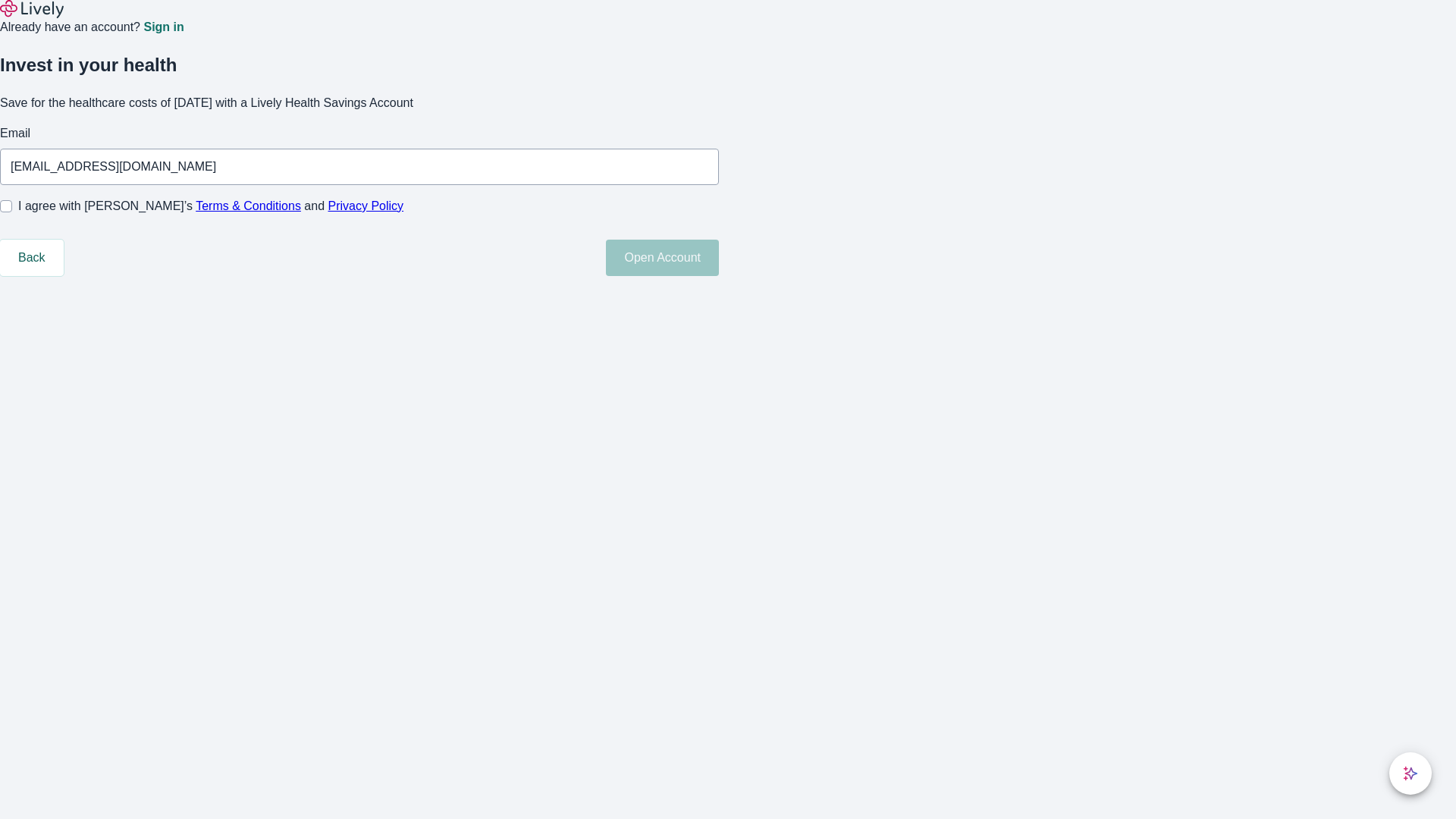
click at [12, 212] on input "I agree with Lively’s Terms & Conditions and Privacy Policy" at bounding box center [6, 206] width 12 height 12
checkbox input "true"
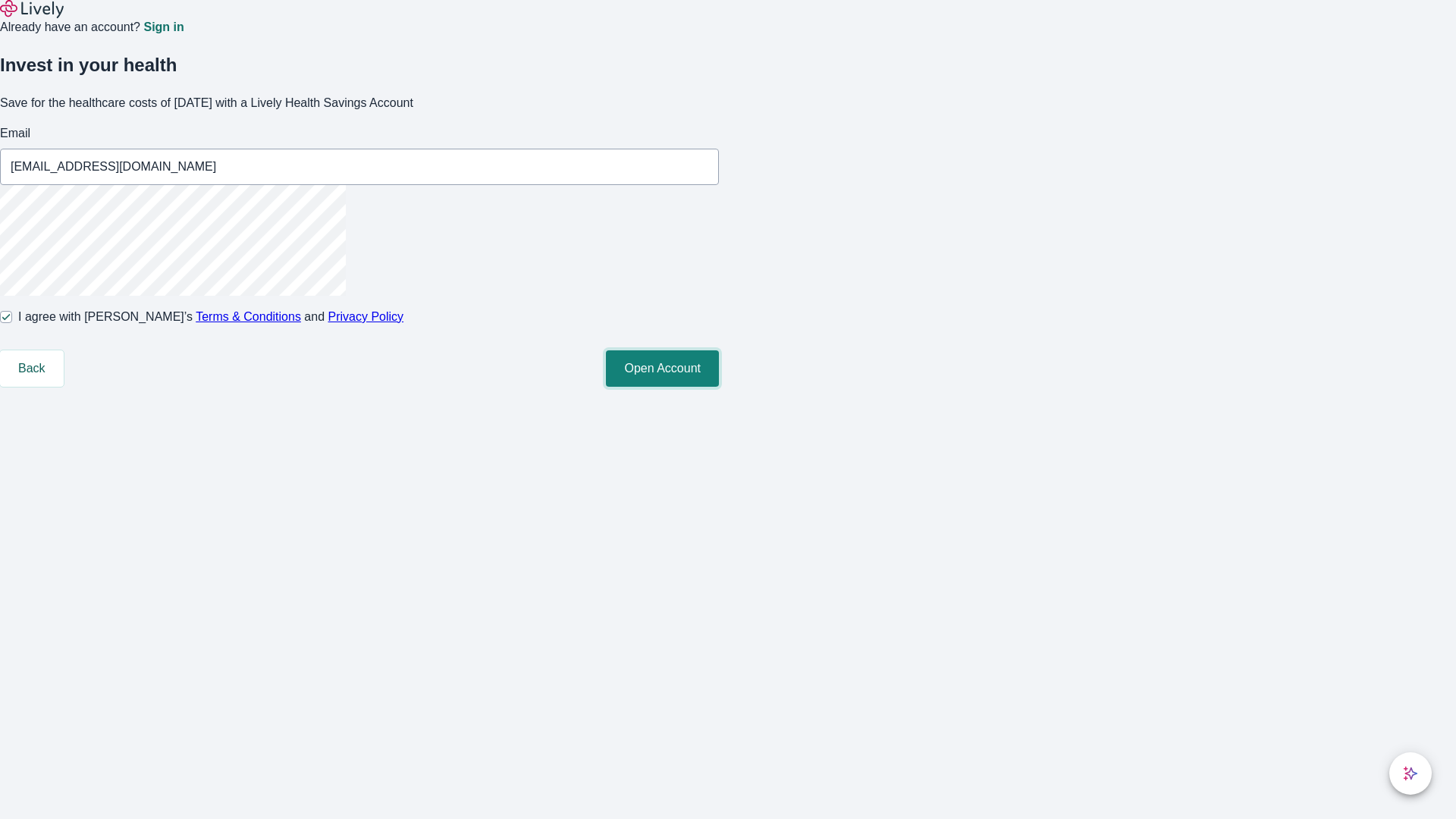
click at [719, 387] on button "Open Account" at bounding box center [662, 368] width 113 height 36
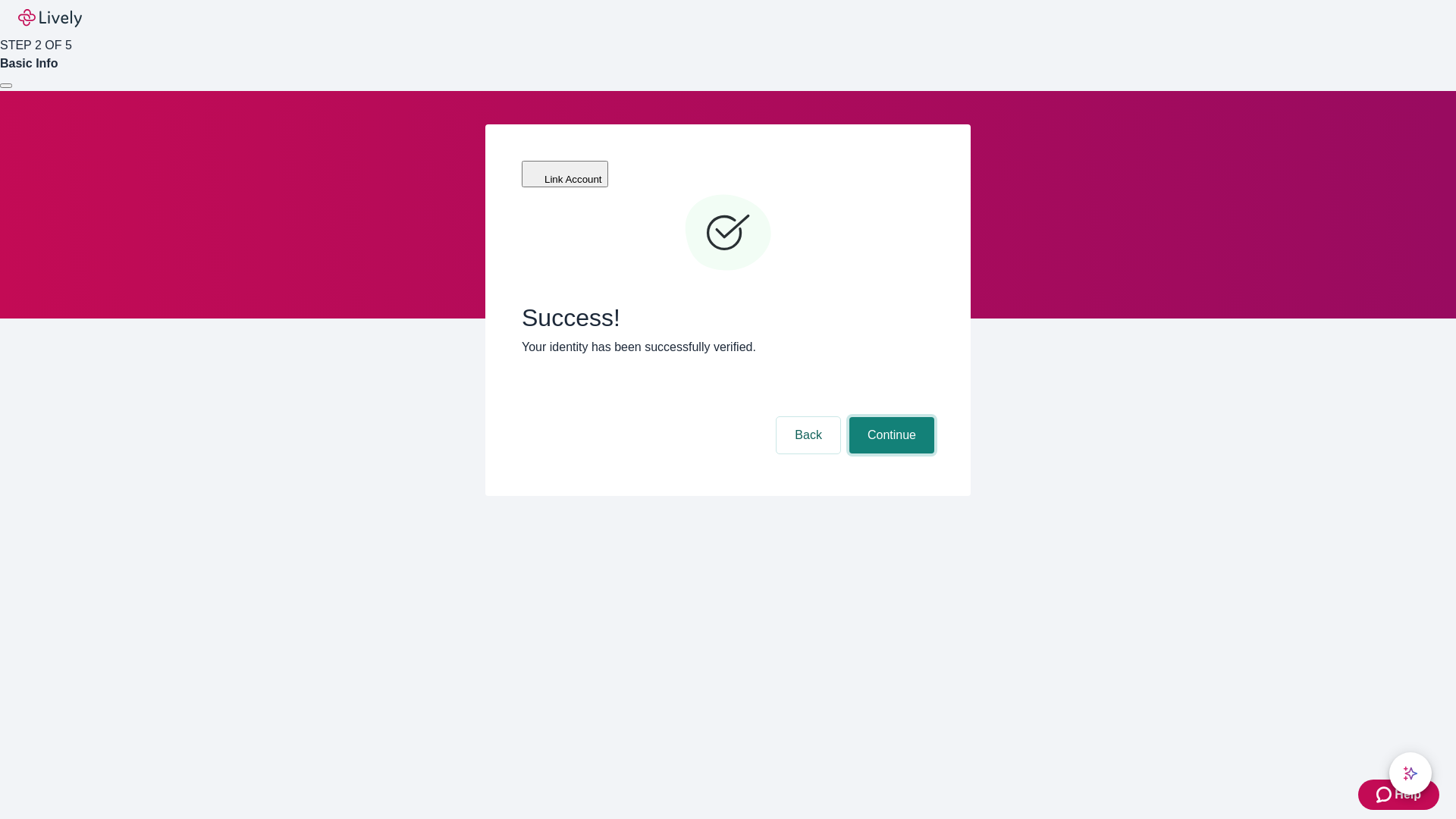
click at [889, 417] on button "Continue" at bounding box center [892, 436] width 85 height 36
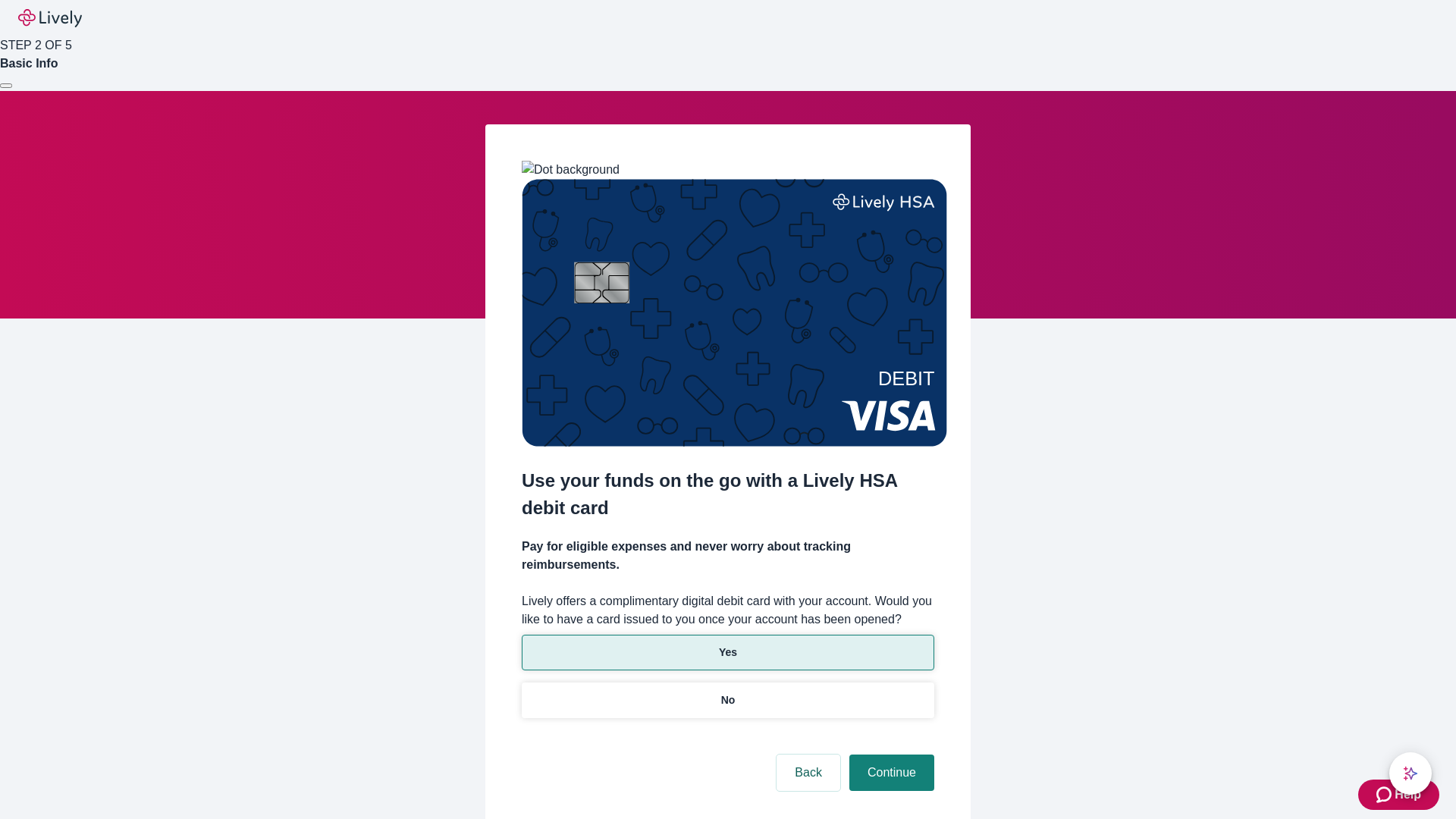
click at [728, 645] on p "Yes" at bounding box center [728, 653] width 18 height 16
click at [889, 754] on button "Continue" at bounding box center [892, 772] width 85 height 36
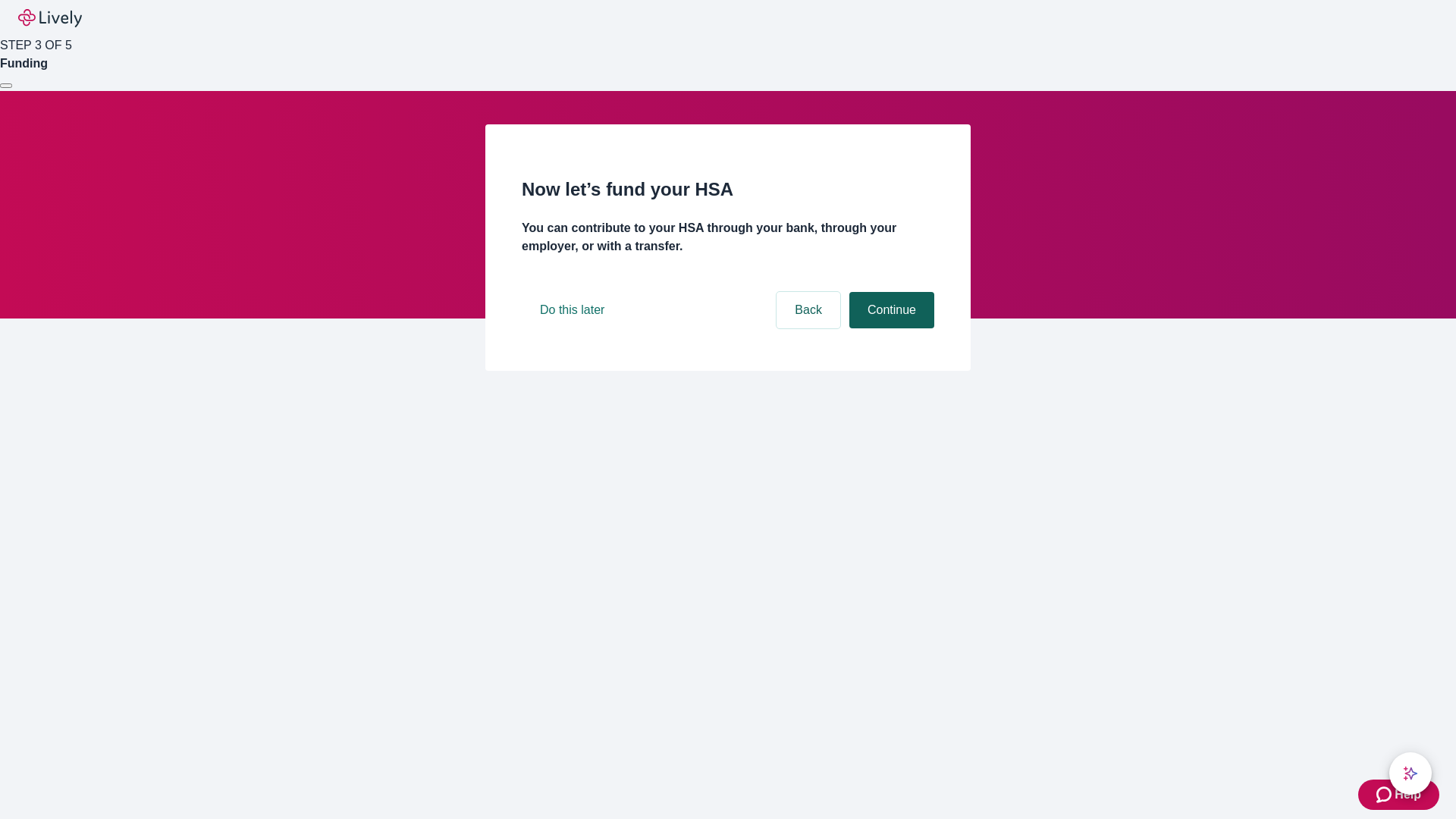
click at [889, 328] on button "Continue" at bounding box center [892, 310] width 85 height 36
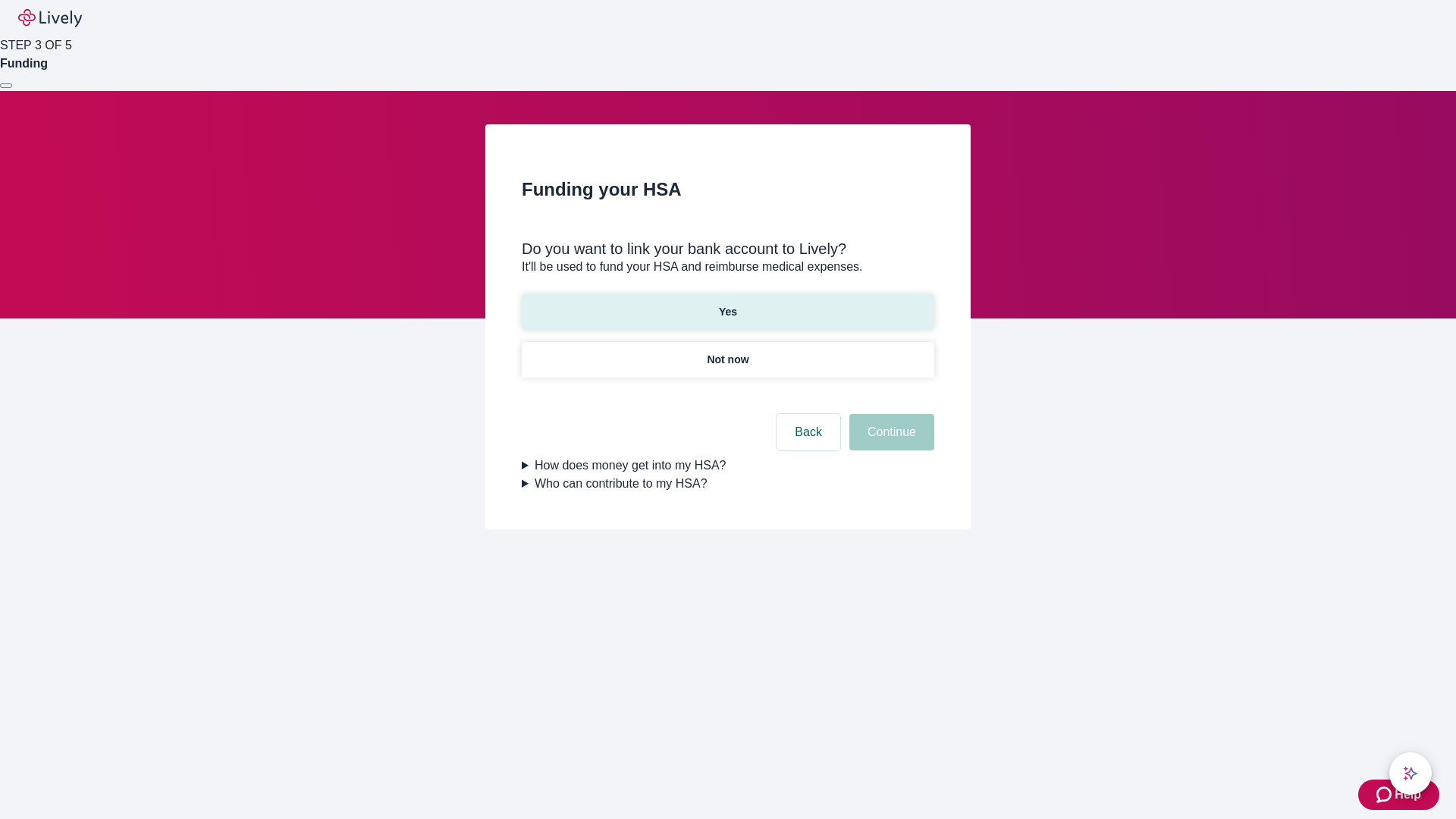
click at [728, 304] on p "Yes" at bounding box center [728, 312] width 18 height 16
click at [889, 414] on button "Continue" at bounding box center [892, 432] width 85 height 36
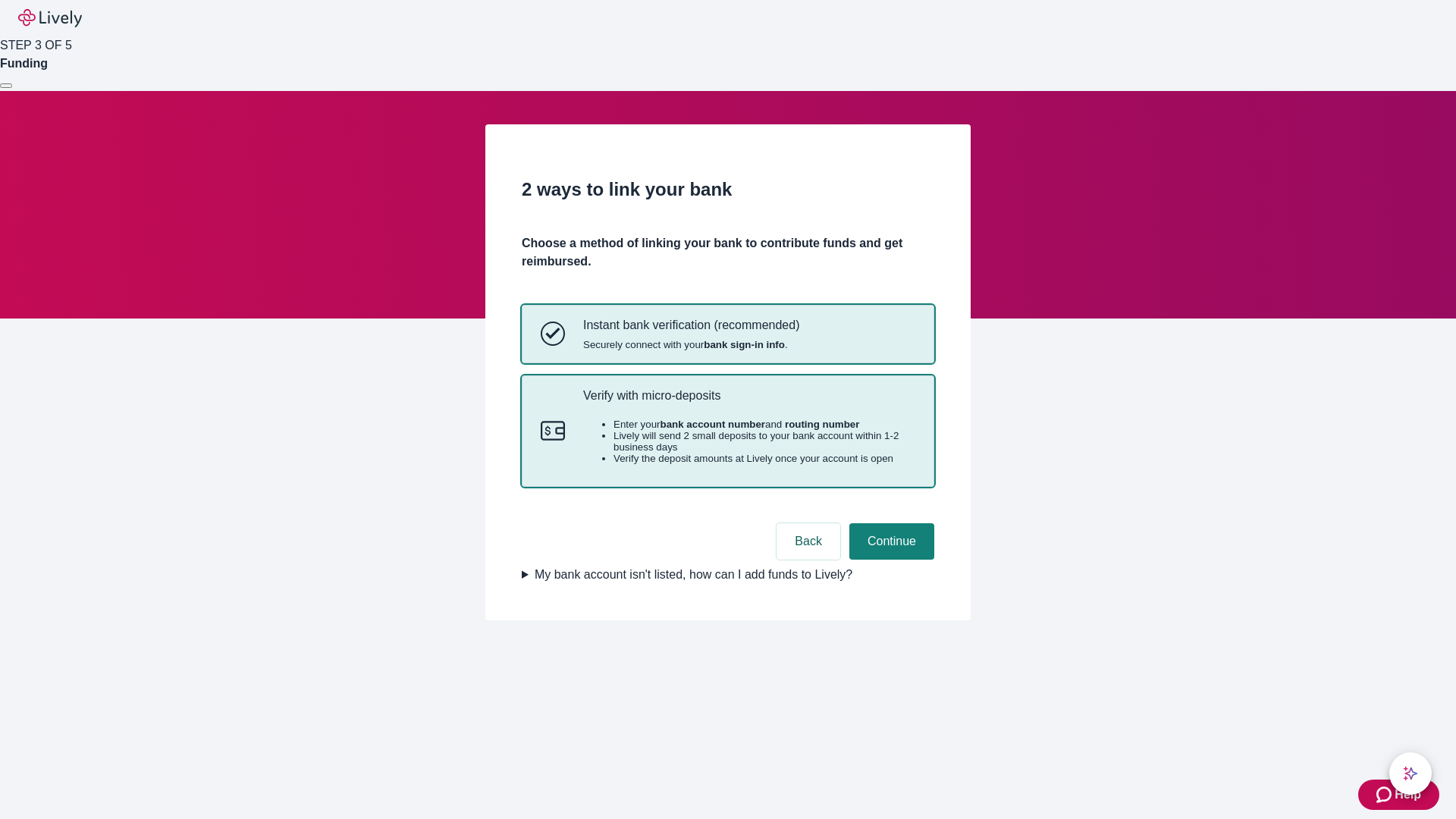
click at [748, 402] on p "Verify with micro-deposits" at bounding box center [749, 395] width 332 height 14
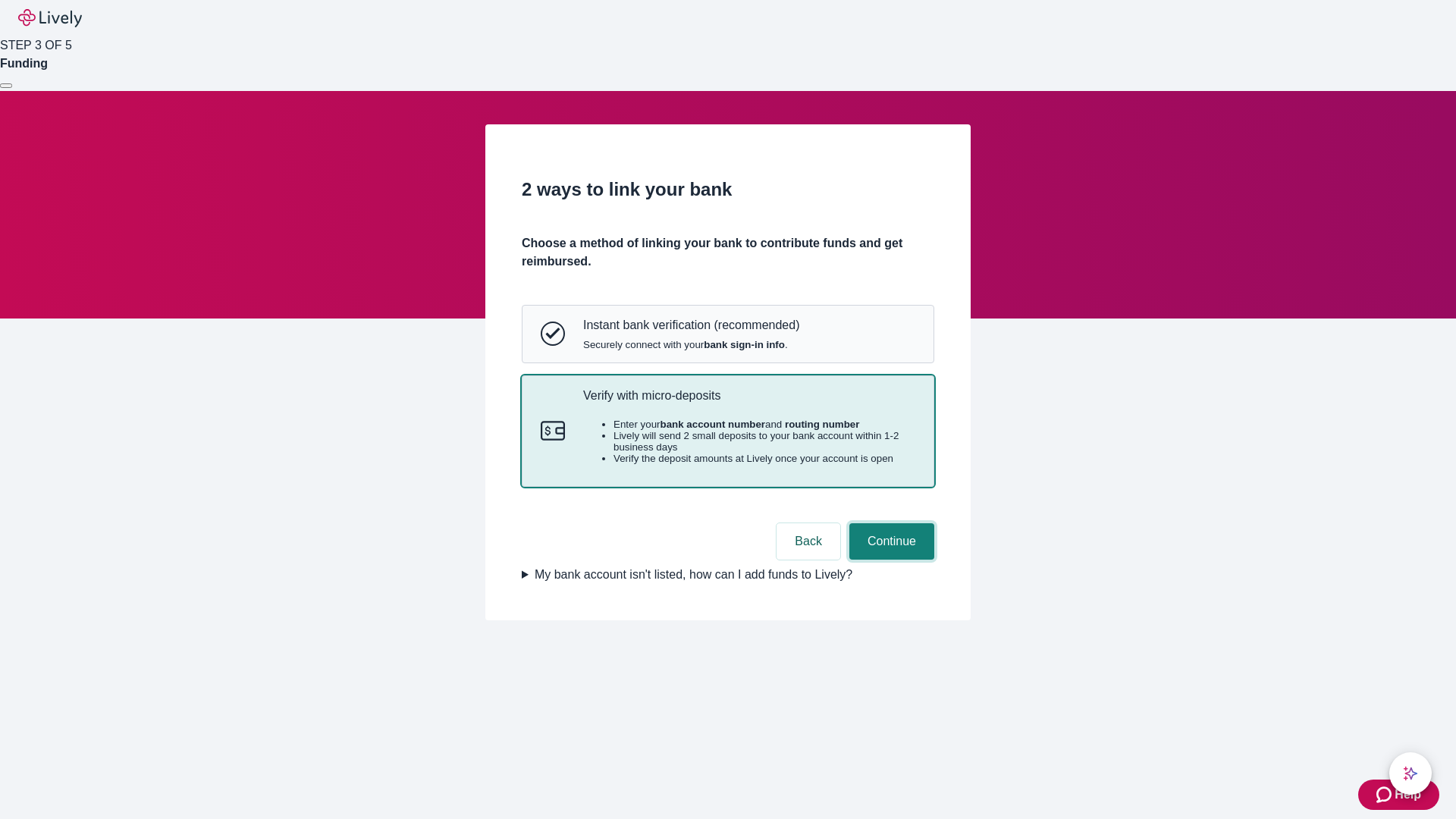
click at [889, 559] on button "Continue" at bounding box center [892, 541] width 85 height 36
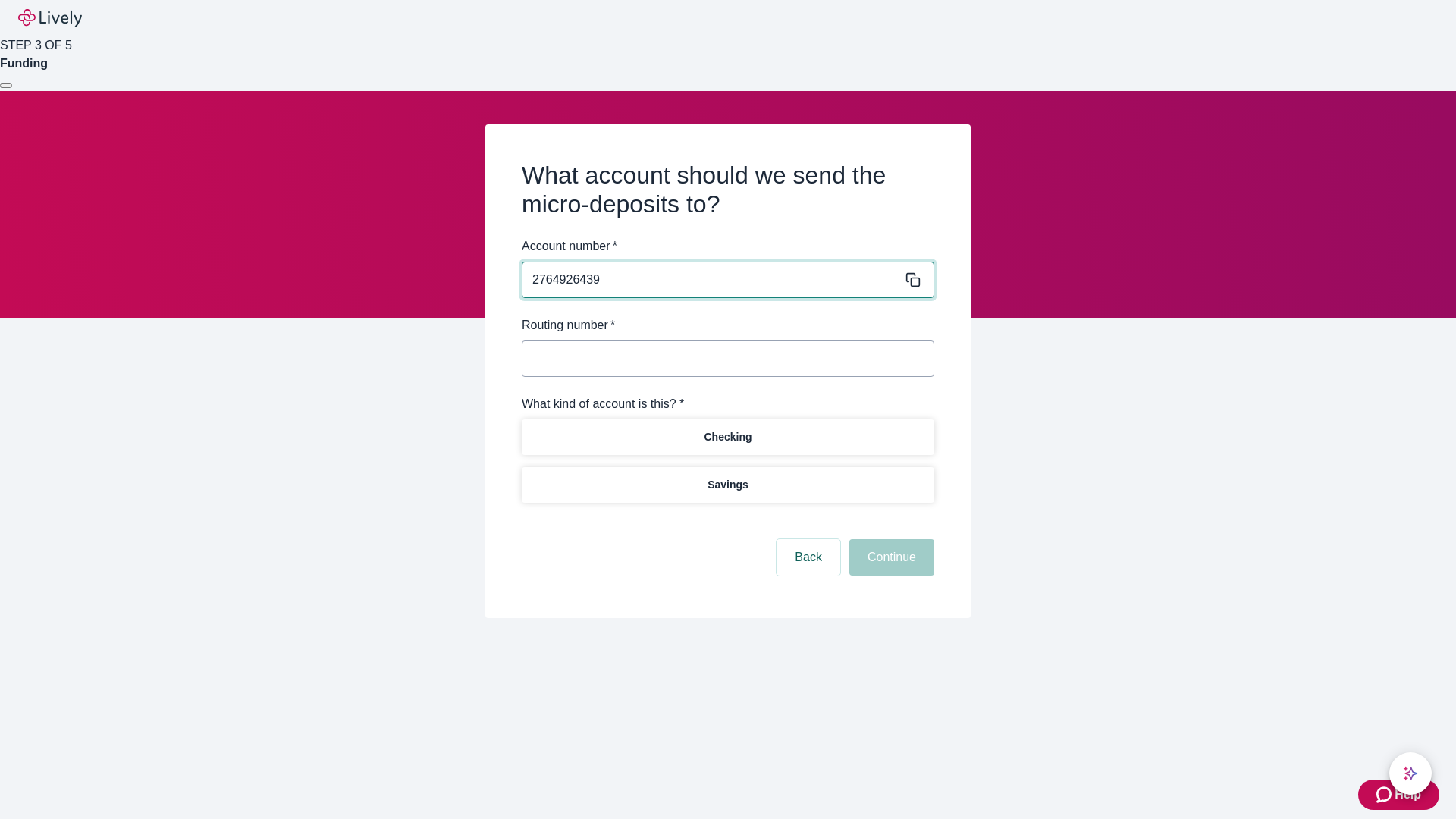
type input "2764926439"
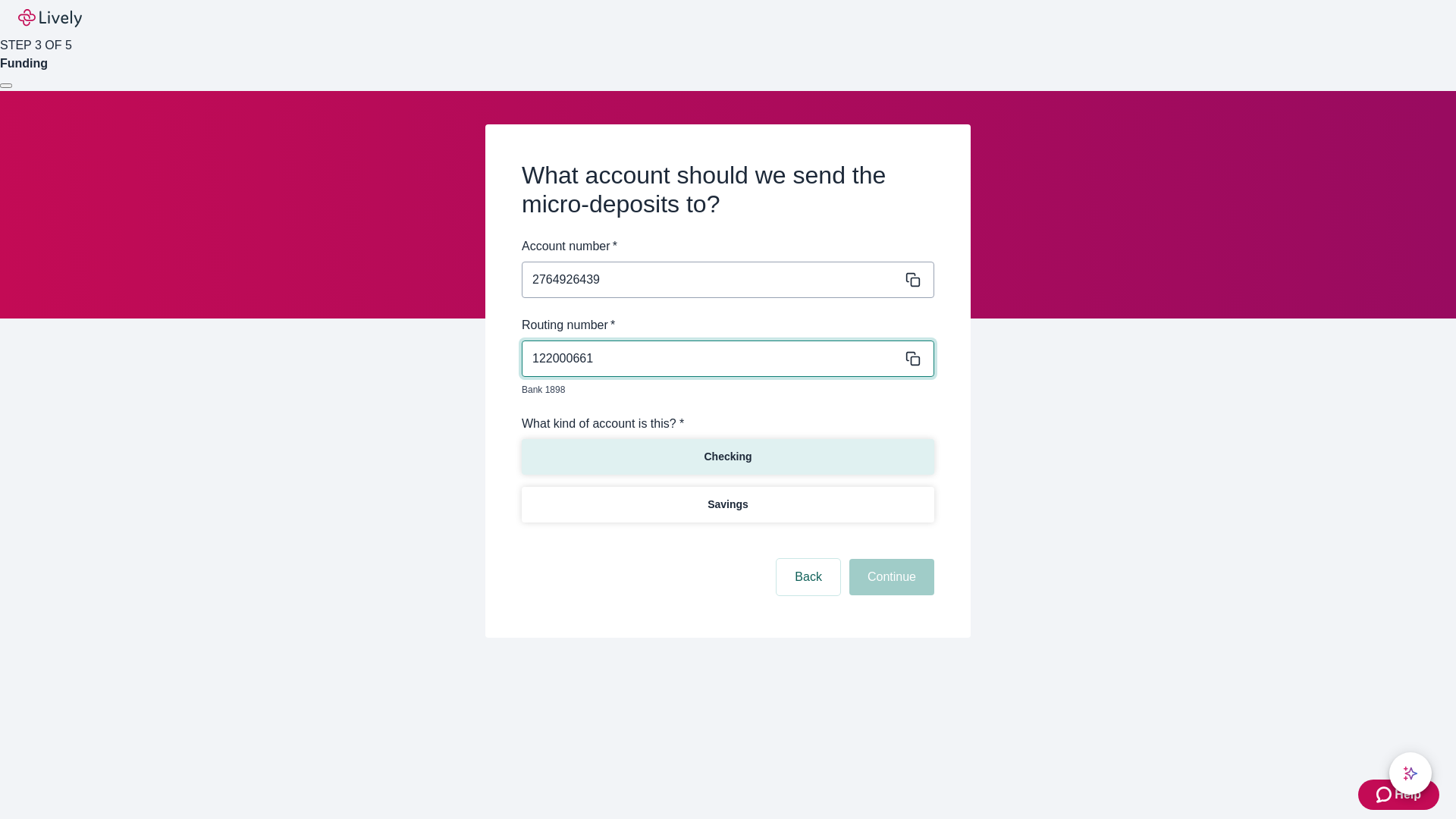
type input "122000661"
click at [728, 449] on p "Checking" at bounding box center [728, 457] width 48 height 16
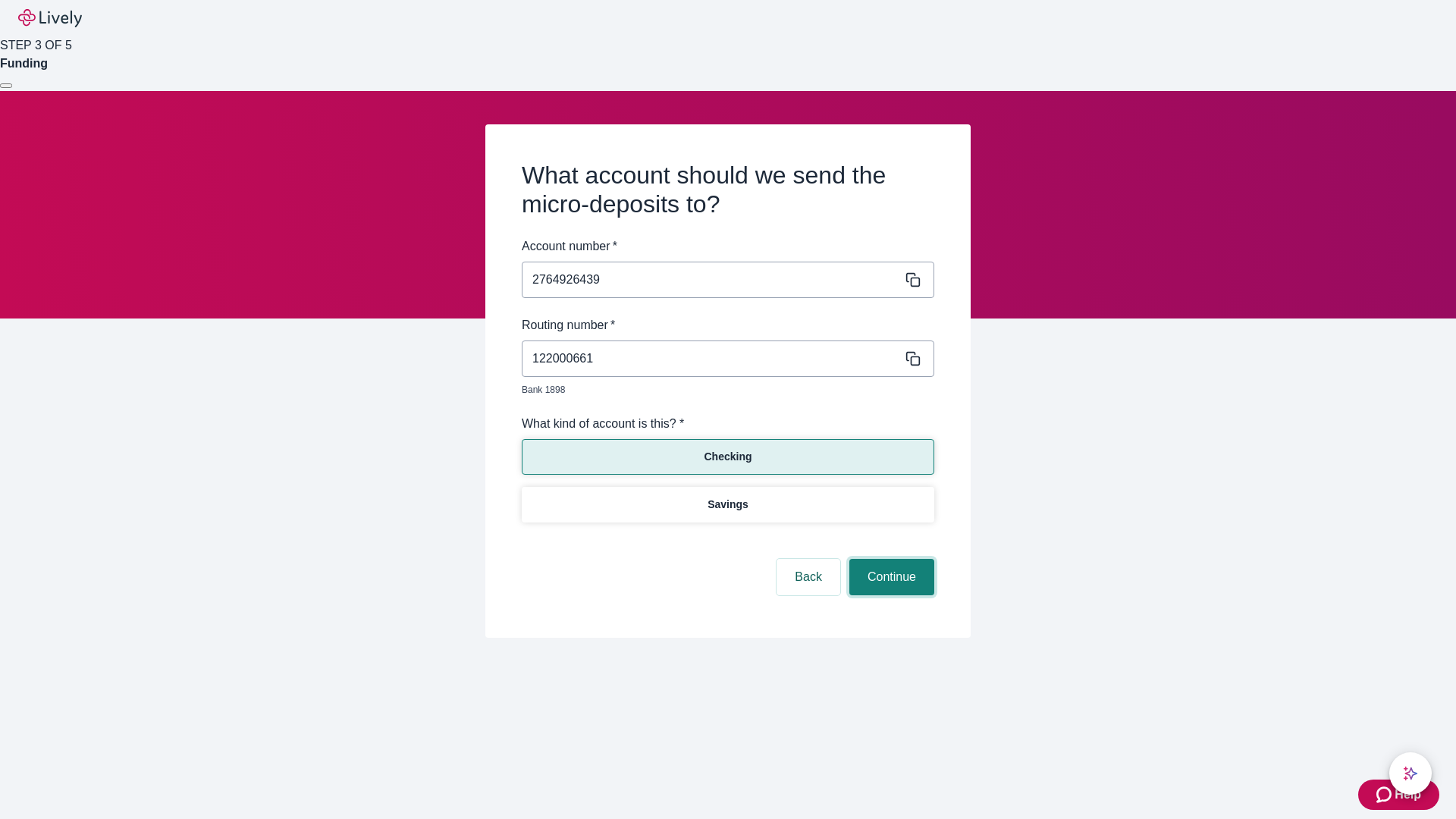
click at [889, 559] on button "Continue" at bounding box center [892, 577] width 85 height 36
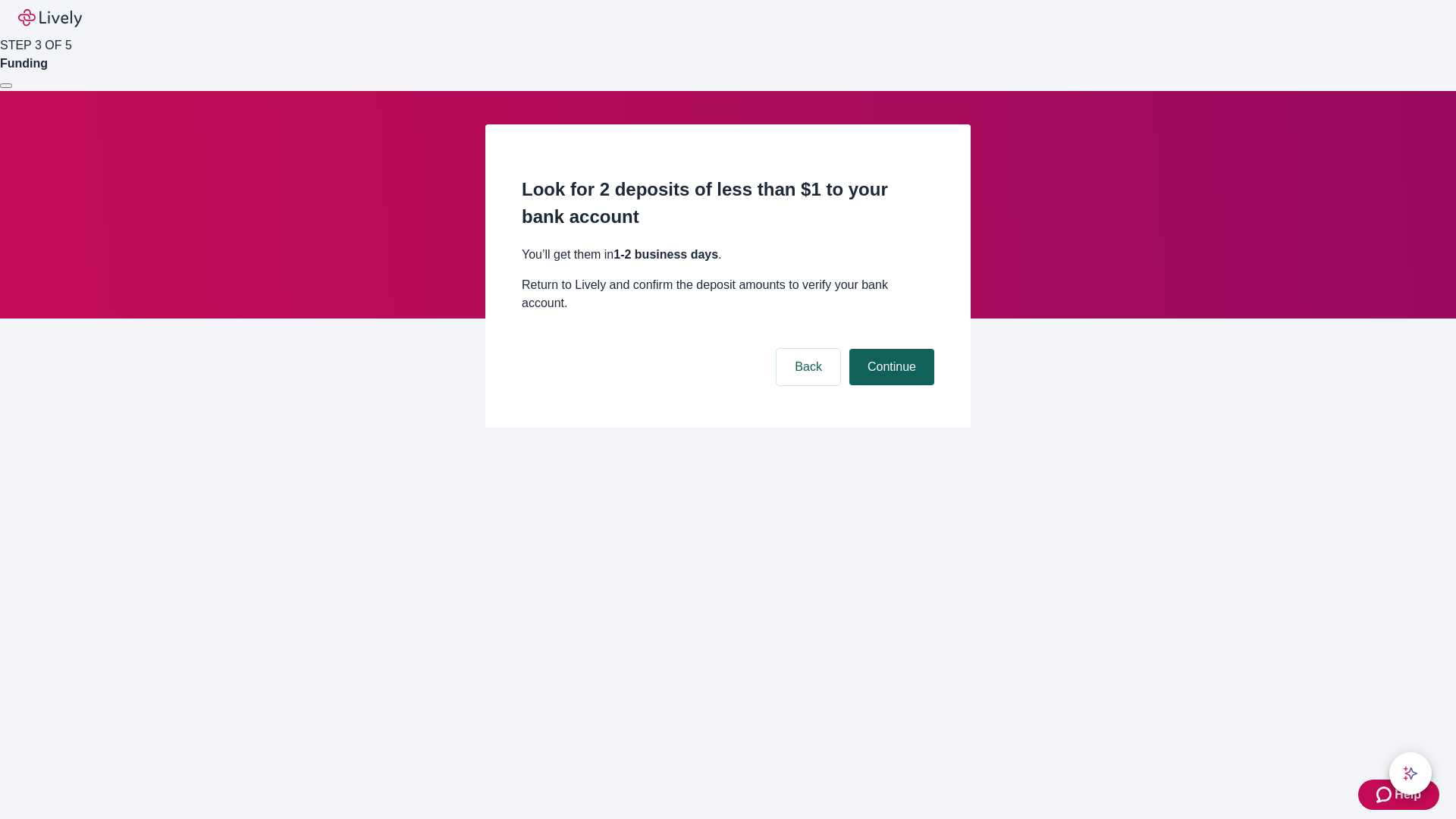
click at [889, 349] on button "Continue" at bounding box center [892, 367] width 85 height 36
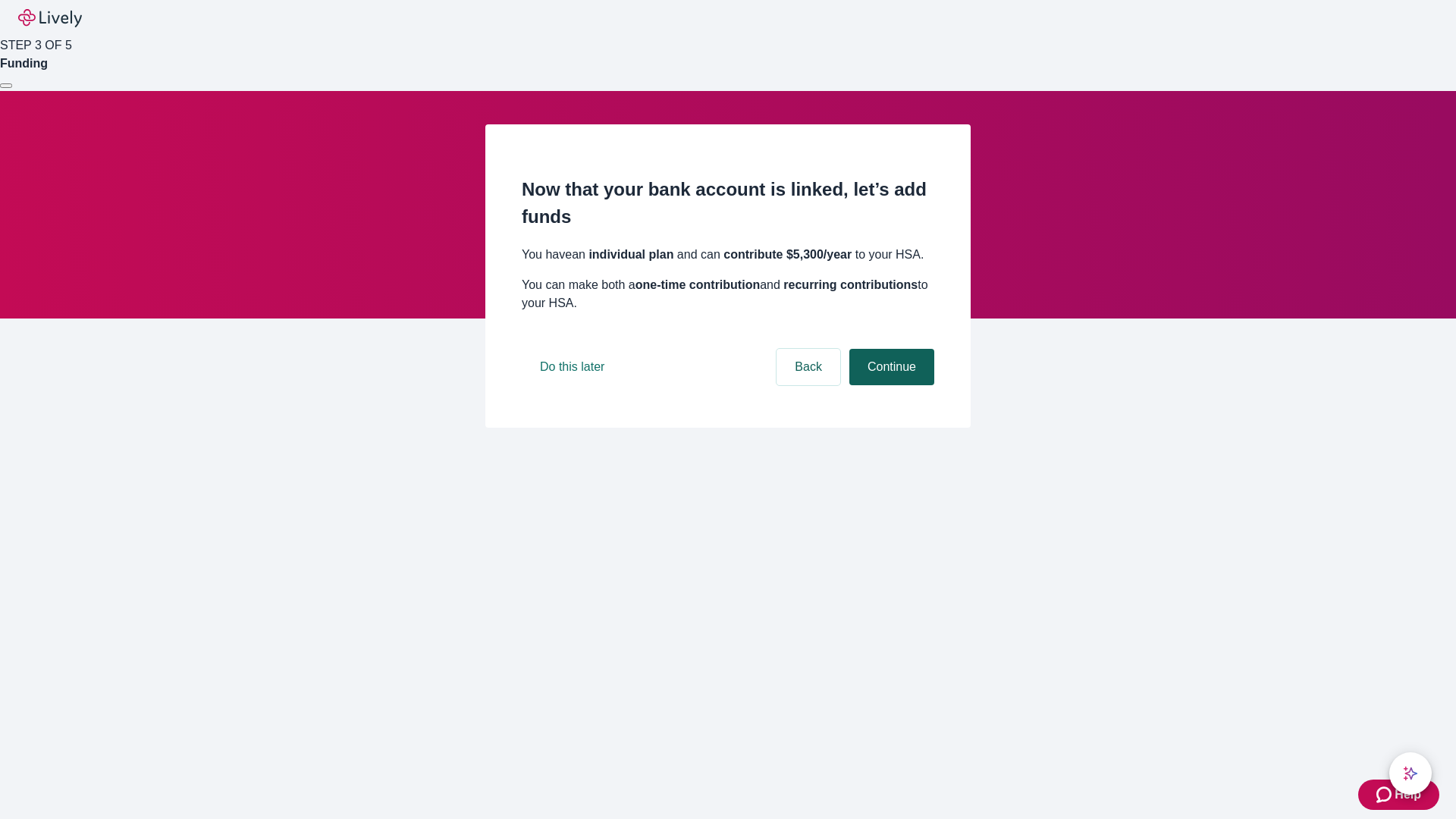
click at [889, 385] on button "Continue" at bounding box center [892, 367] width 85 height 36
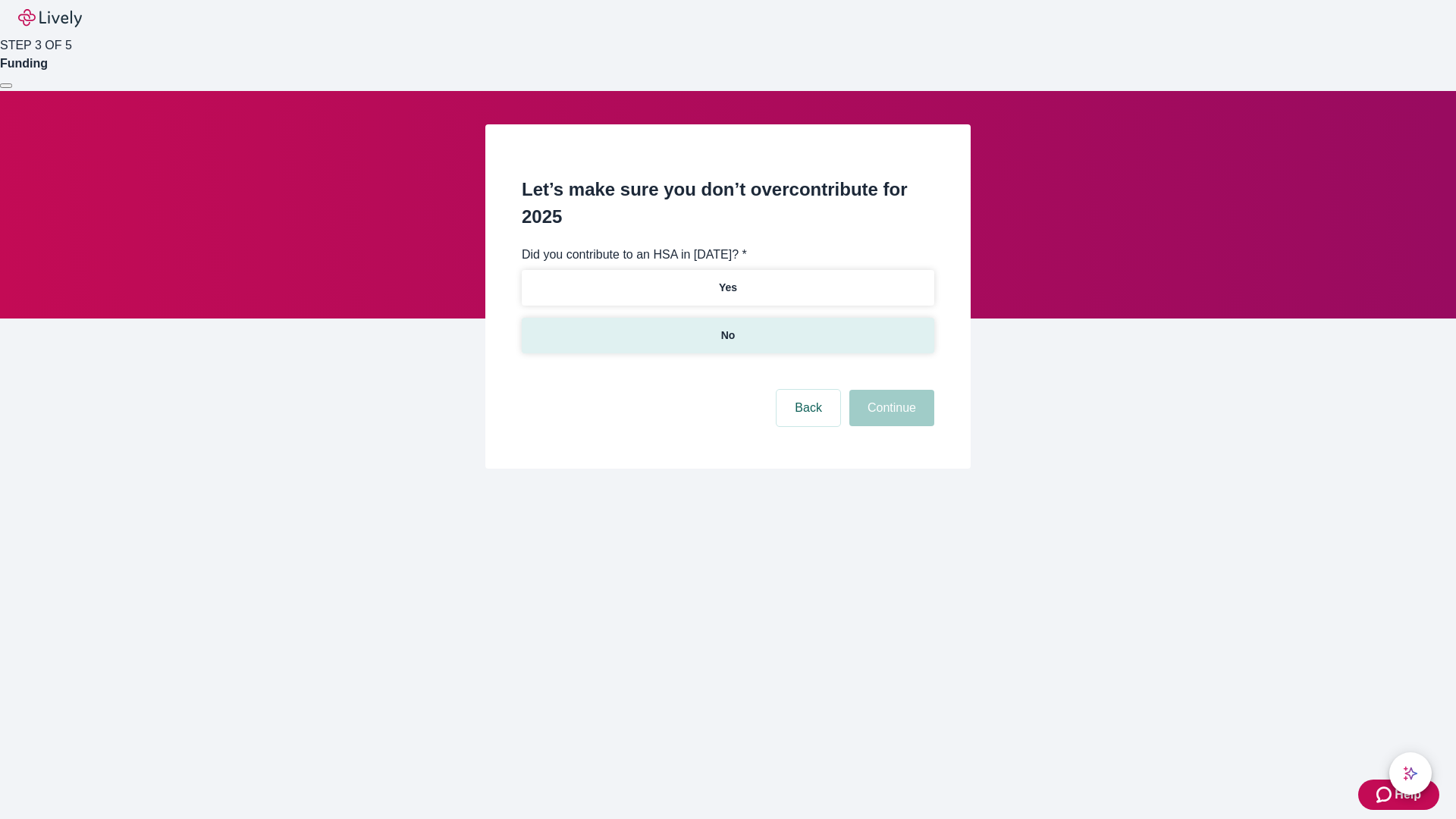
click at [728, 327] on p "No" at bounding box center [728, 335] width 14 height 16
click at [889, 390] on button "Continue" at bounding box center [892, 408] width 85 height 36
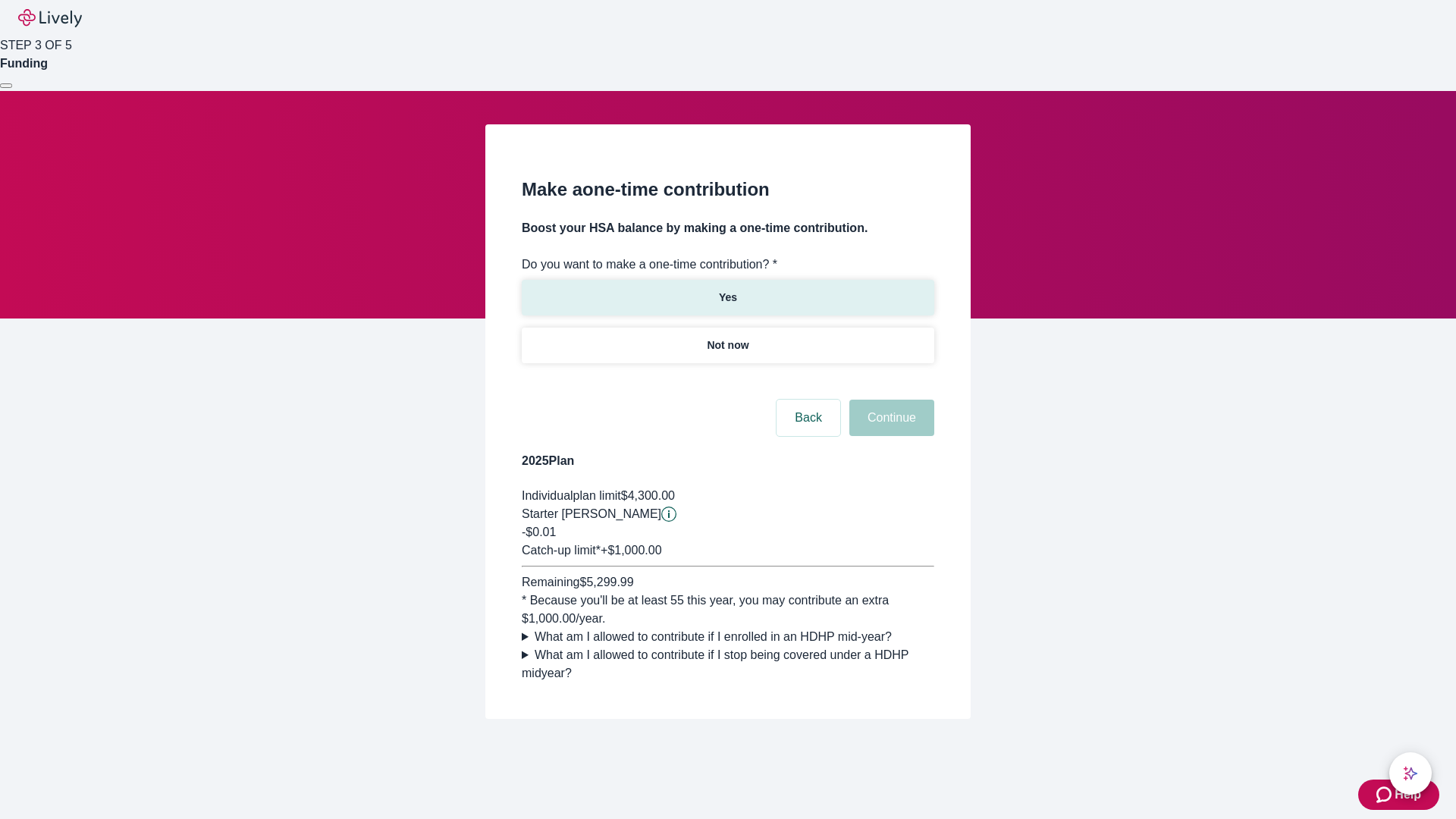
click at [728, 290] on p "Yes" at bounding box center [728, 297] width 18 height 16
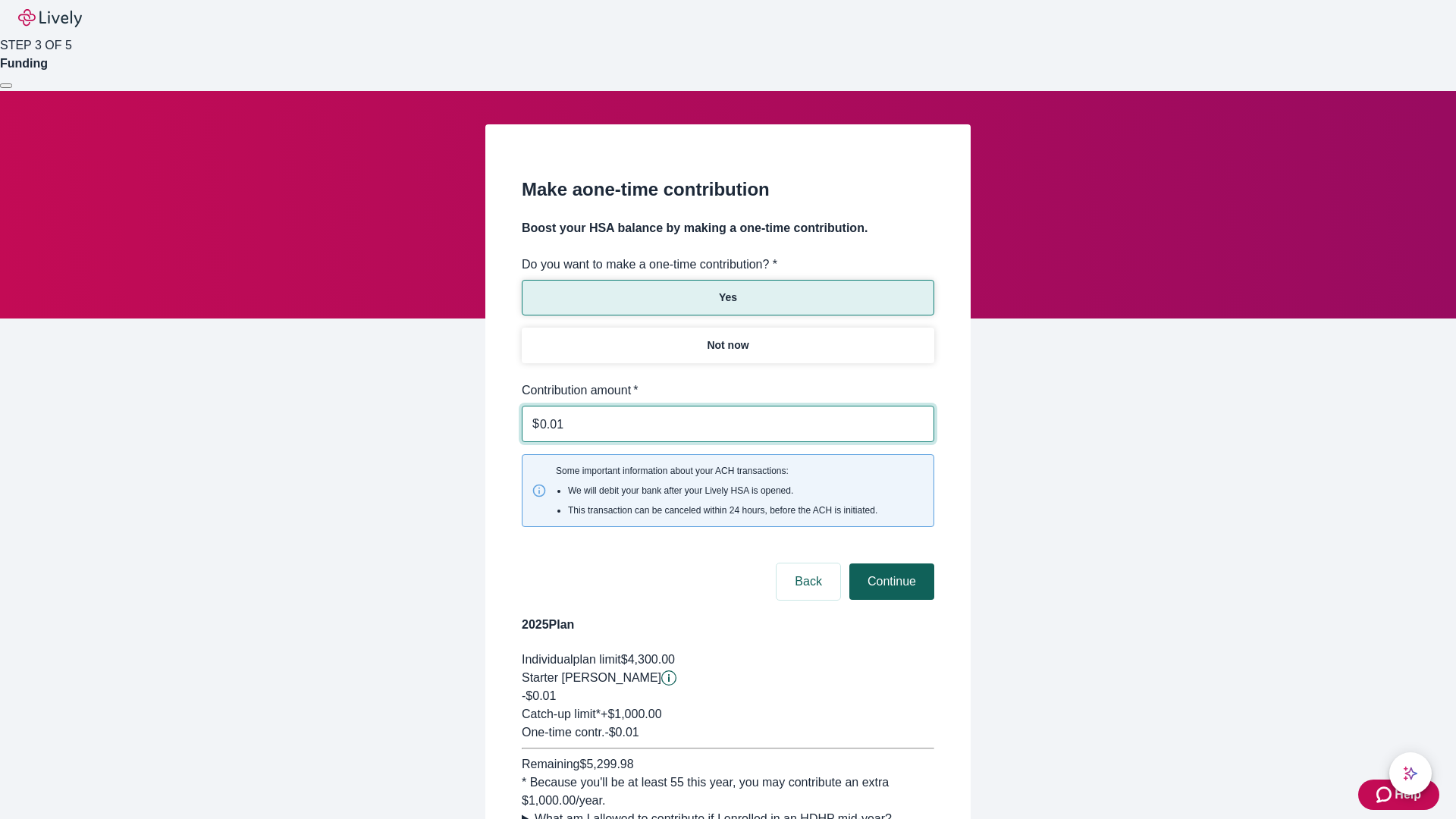
type input "0.01"
click at [889, 563] on button "Continue" at bounding box center [892, 582] width 85 height 36
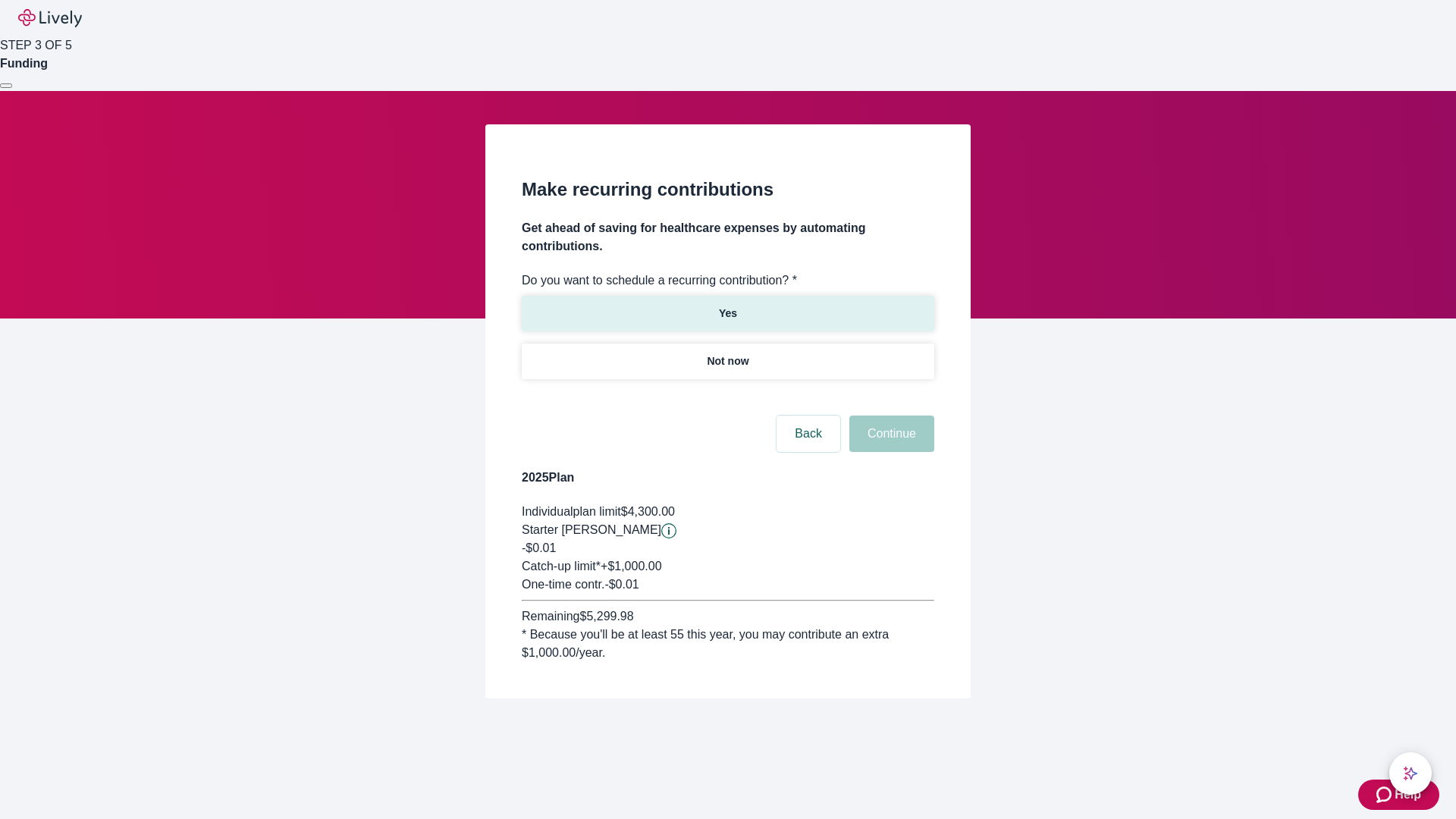
click at [728, 305] on p "Yes" at bounding box center [728, 313] width 18 height 16
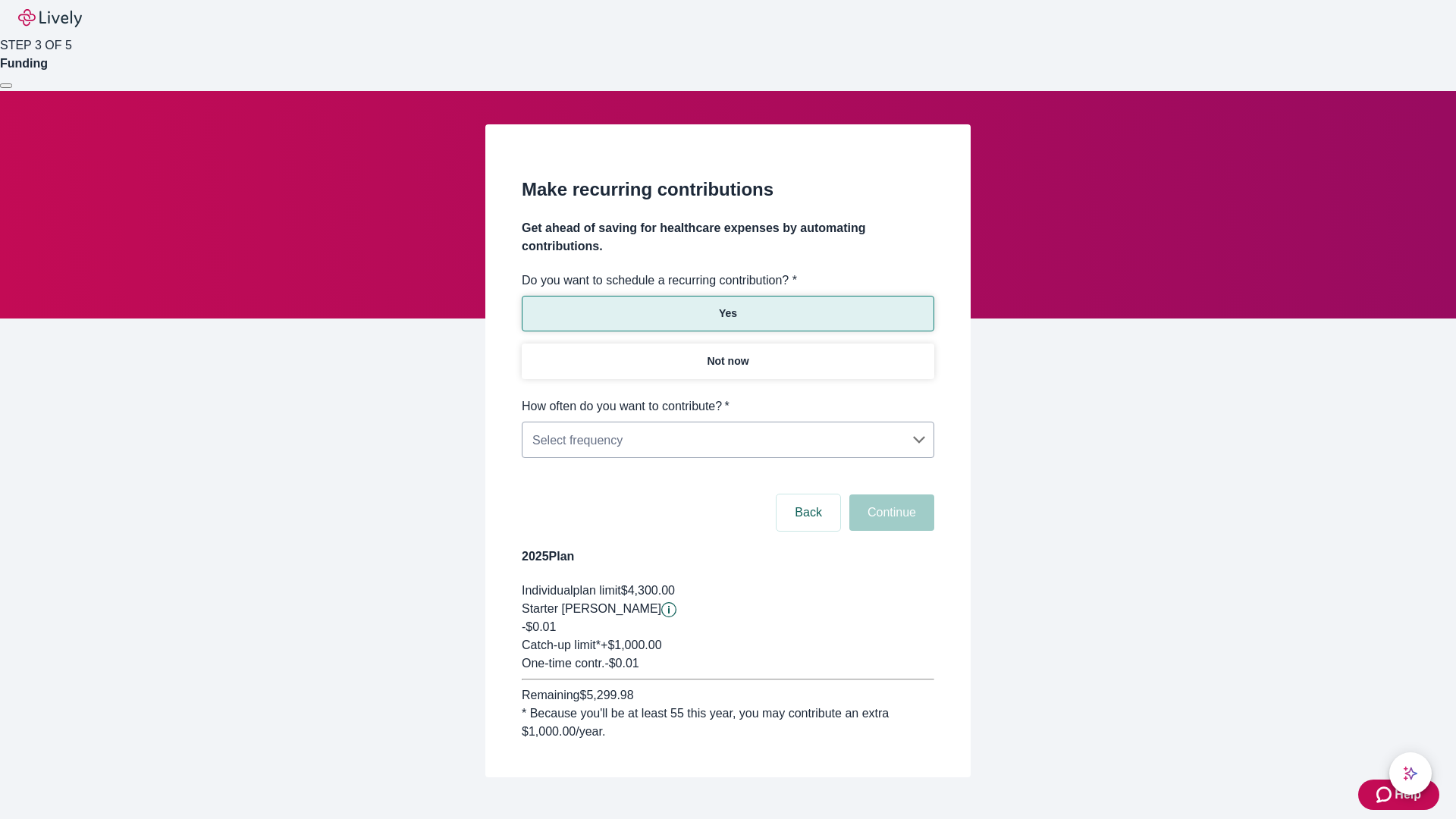
click at [728, 398] on body "Help STEP 3 OF 5 Funding Make recurring contributions Get ahead of saving for h…" at bounding box center [728, 424] width 1456 height 850
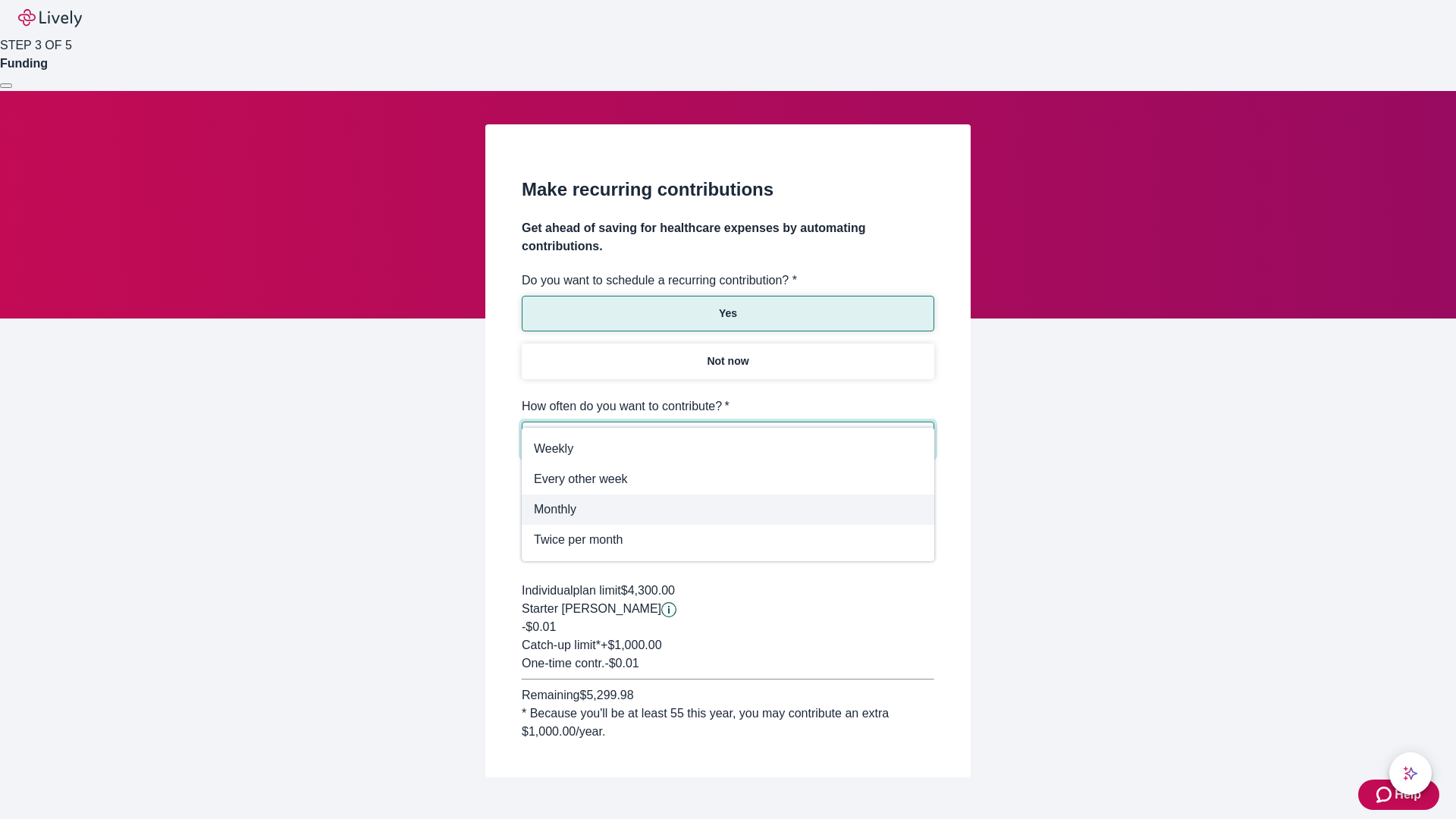
click at [728, 510] on span "Monthly" at bounding box center [728, 509] width 388 height 18
type input "Monthly"
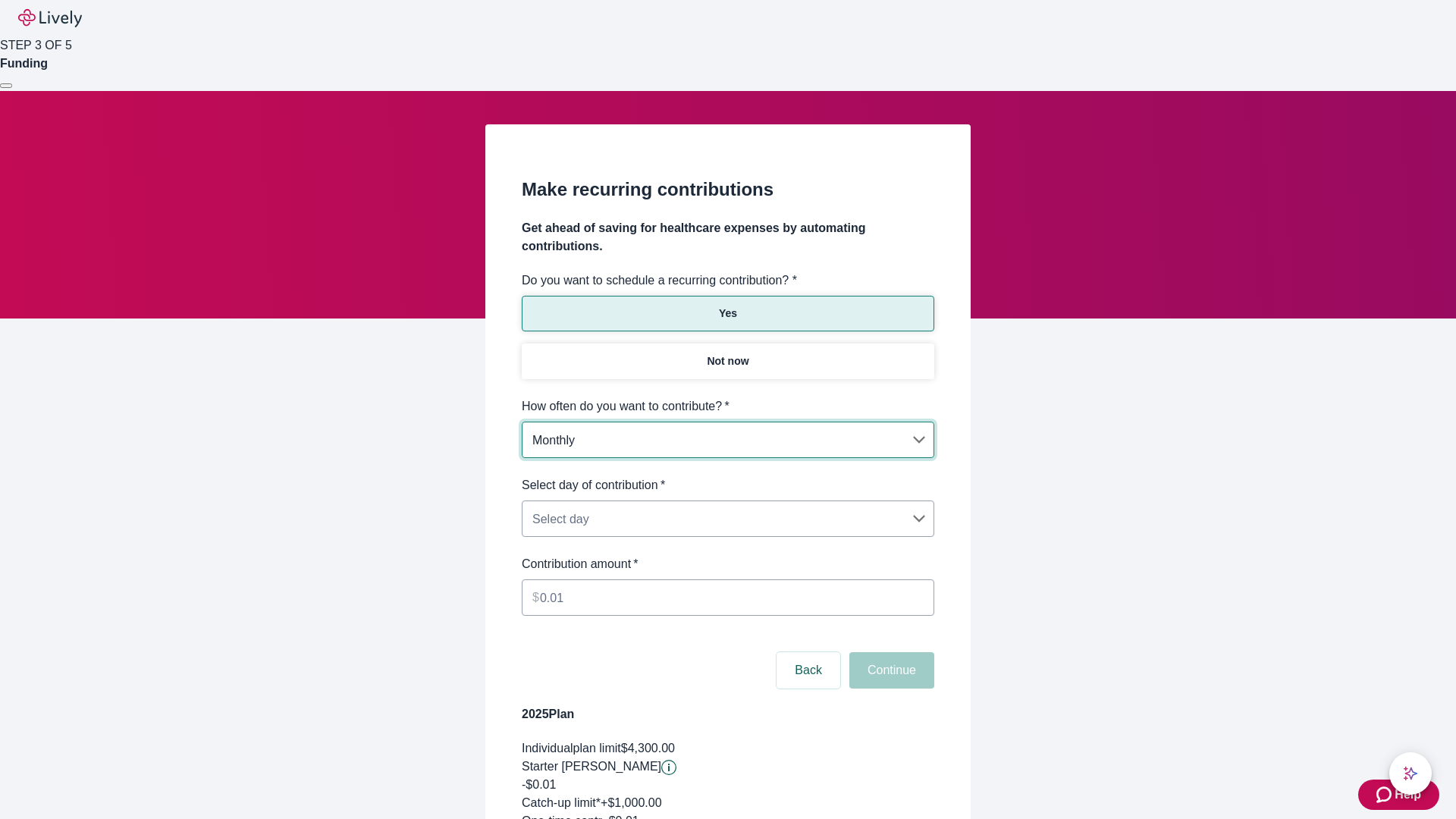
click at [728, 476] on body "Help STEP 3 OF 5 Funding Make recurring contributions Get ahead of saving for h…" at bounding box center [728, 503] width 1456 height 1008
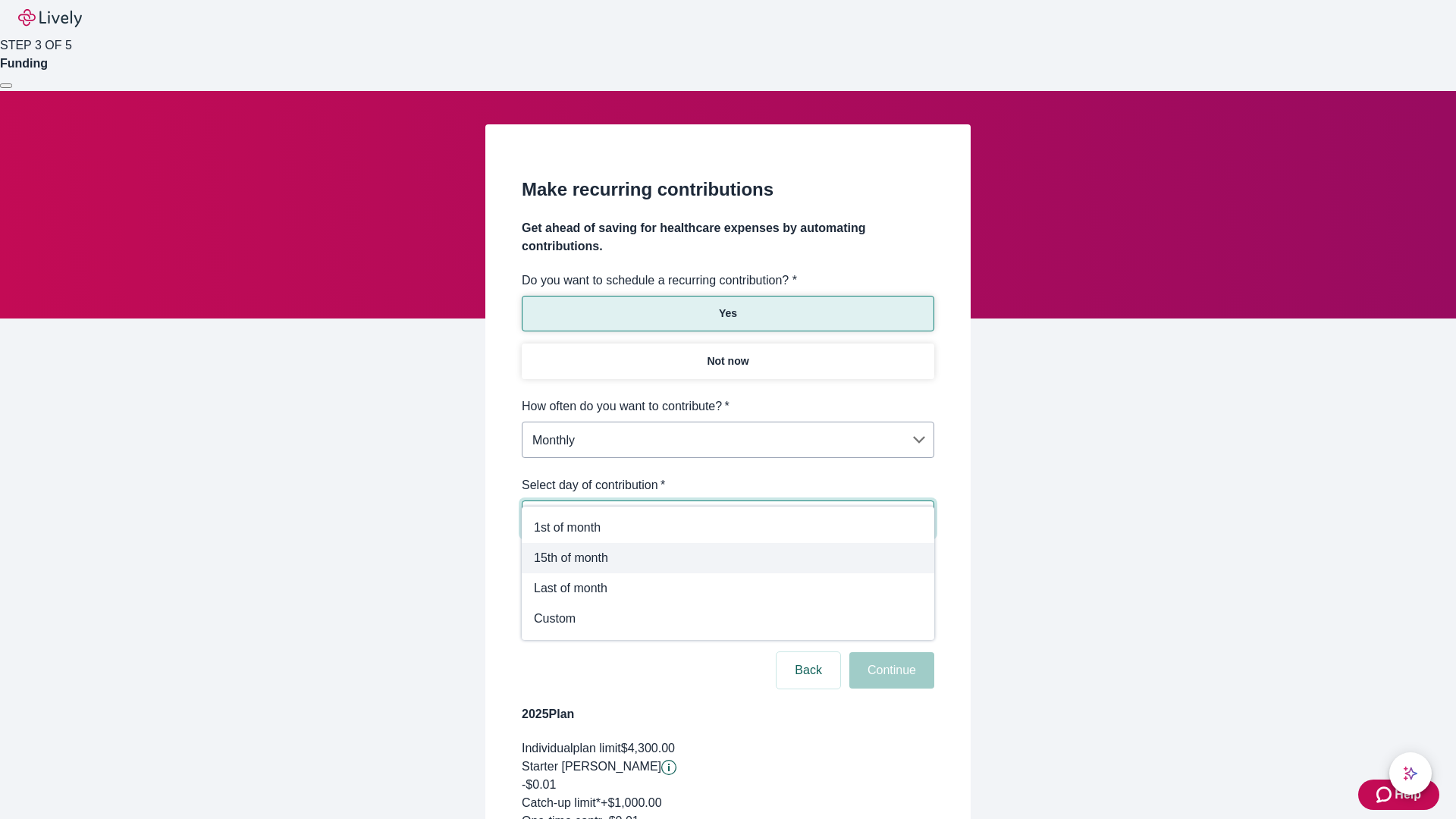
click at [728, 558] on span "15th of month" at bounding box center [728, 558] width 388 height 18
type input "Monthly15th"
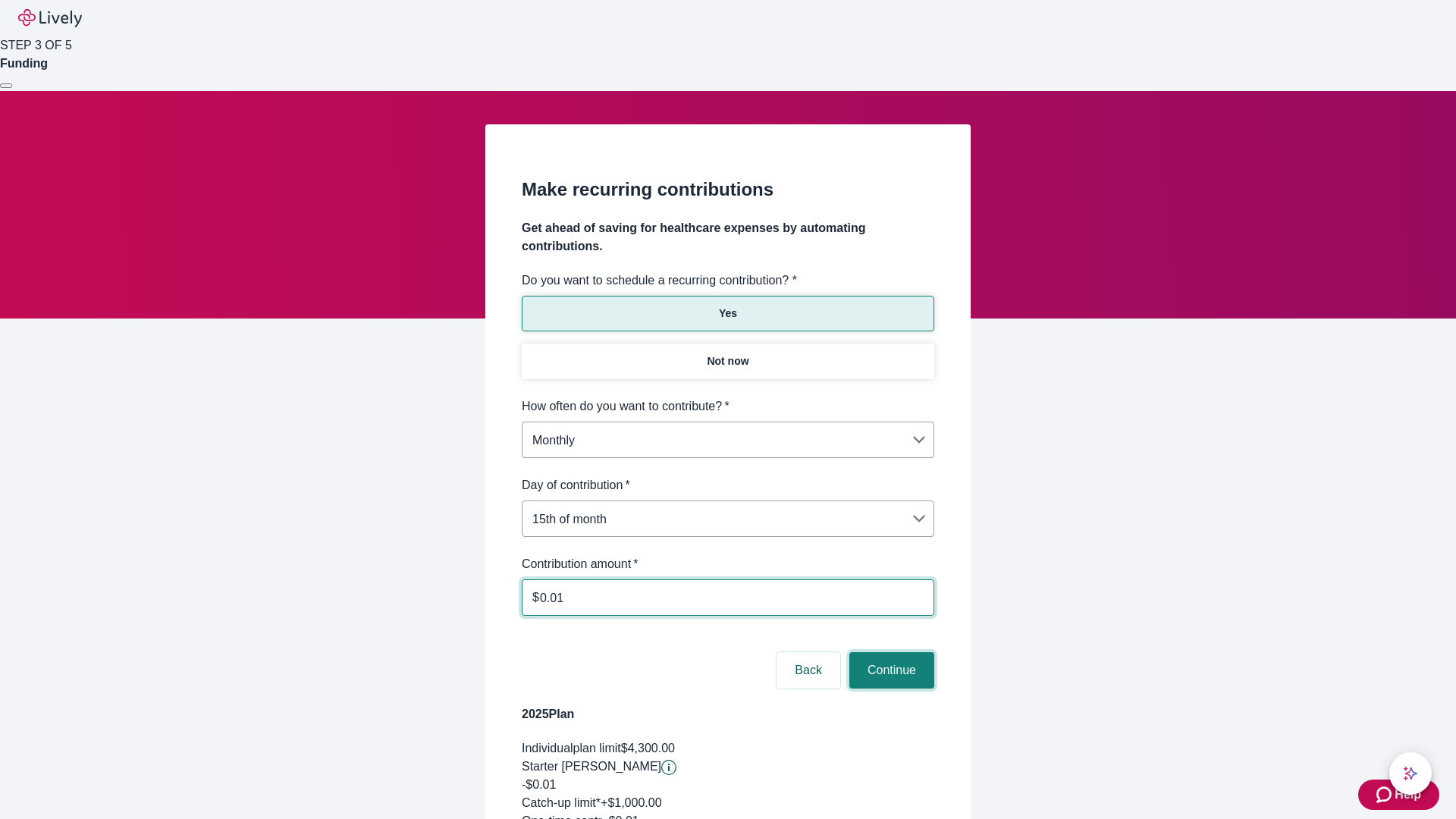
click at [889, 652] on button "Continue" at bounding box center [892, 670] width 85 height 36
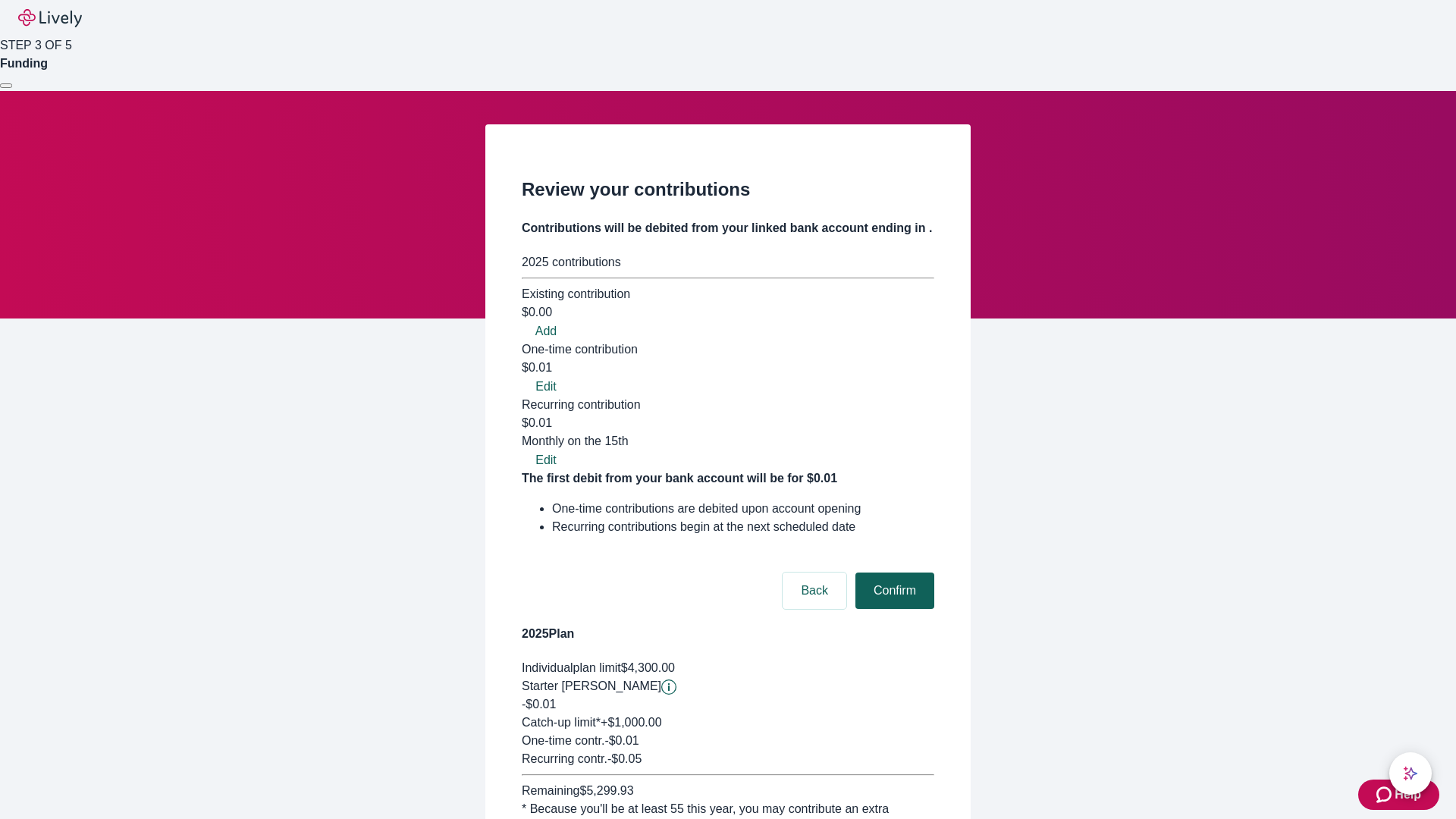
click at [893, 572] on button "Confirm" at bounding box center [895, 590] width 79 height 36
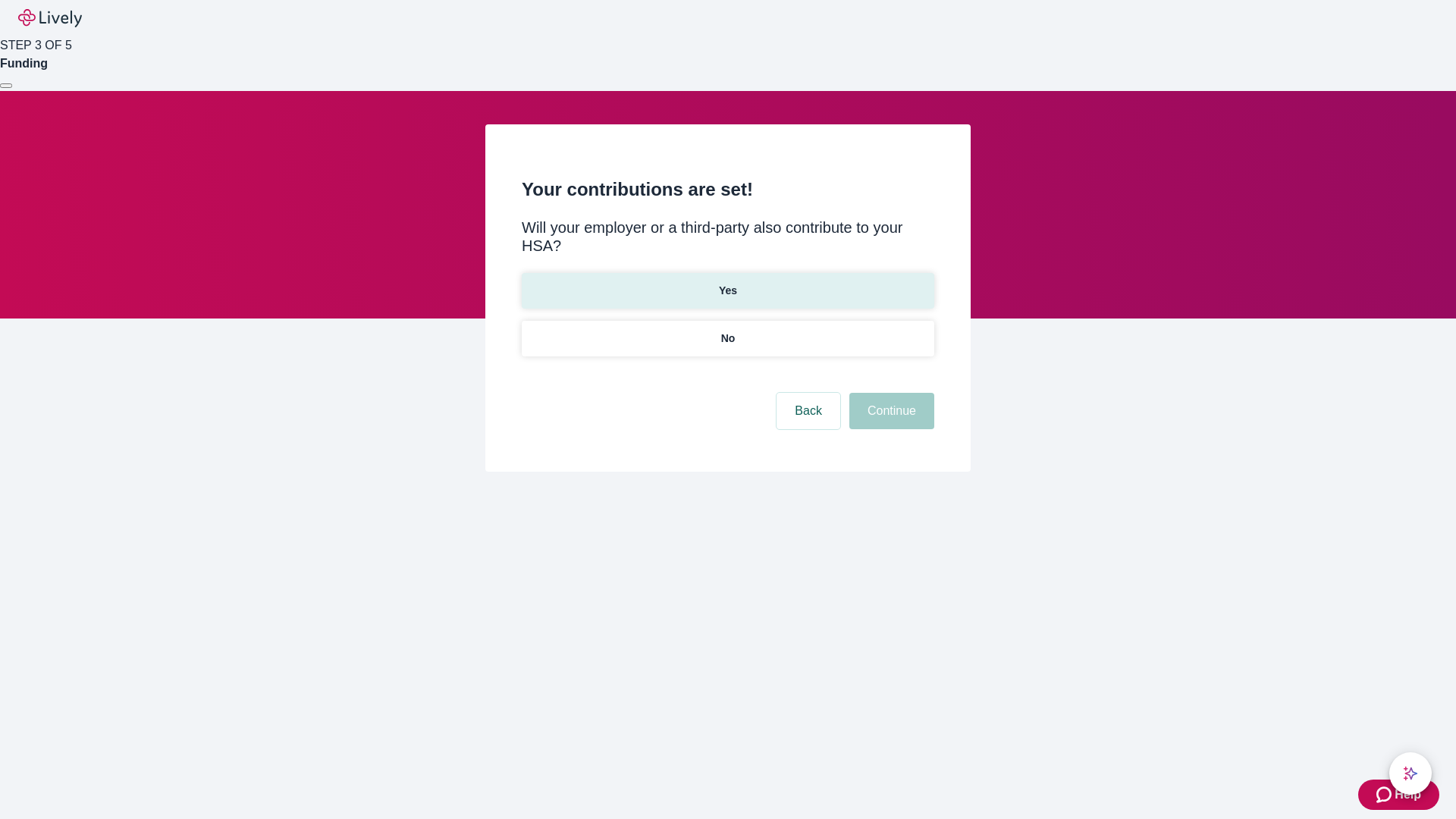
click at [728, 282] on p "Yes" at bounding box center [728, 290] width 18 height 16
click at [889, 393] on button "Continue" at bounding box center [892, 411] width 85 height 36
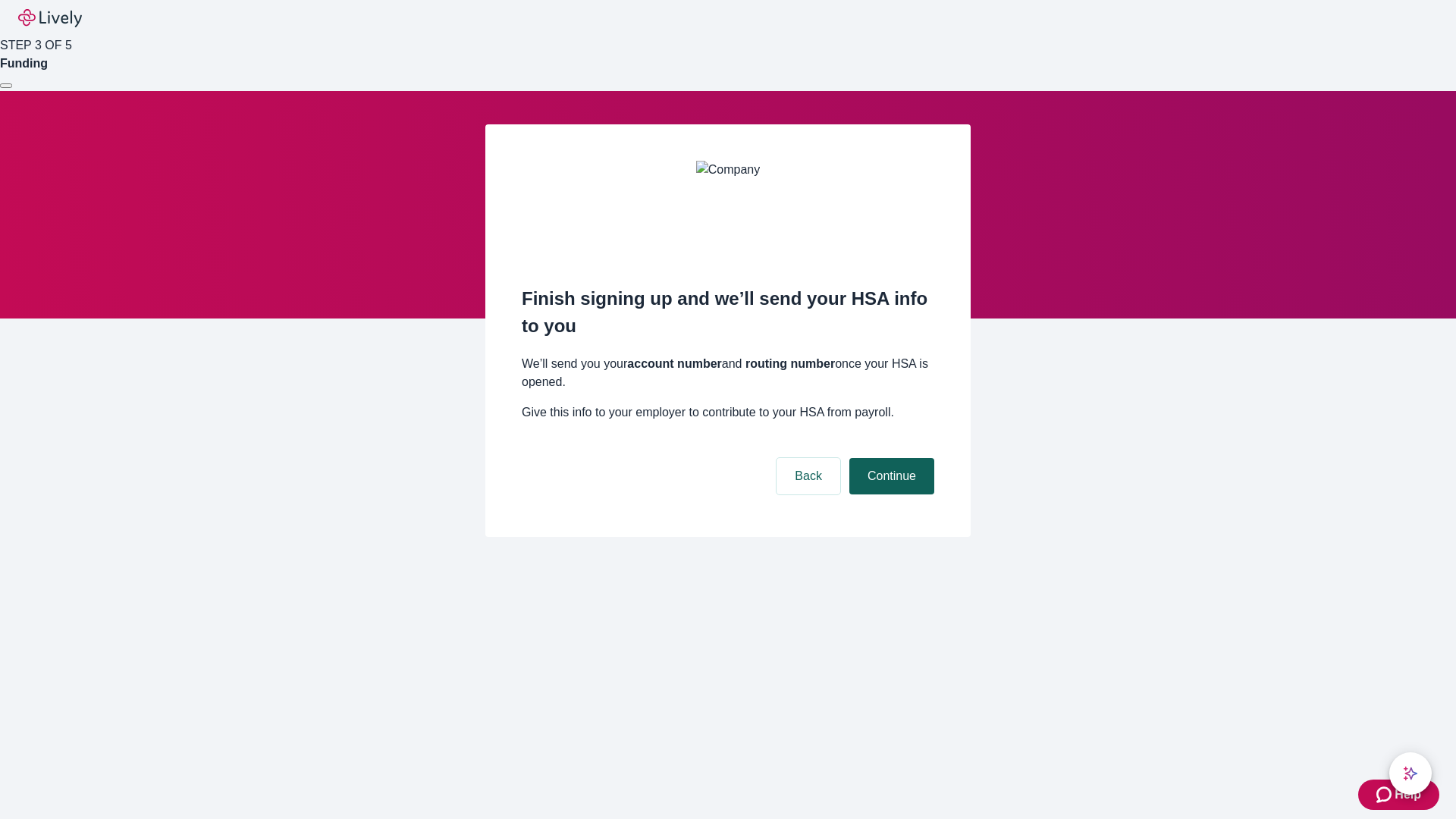
click at [889, 458] on button "Continue" at bounding box center [892, 476] width 85 height 36
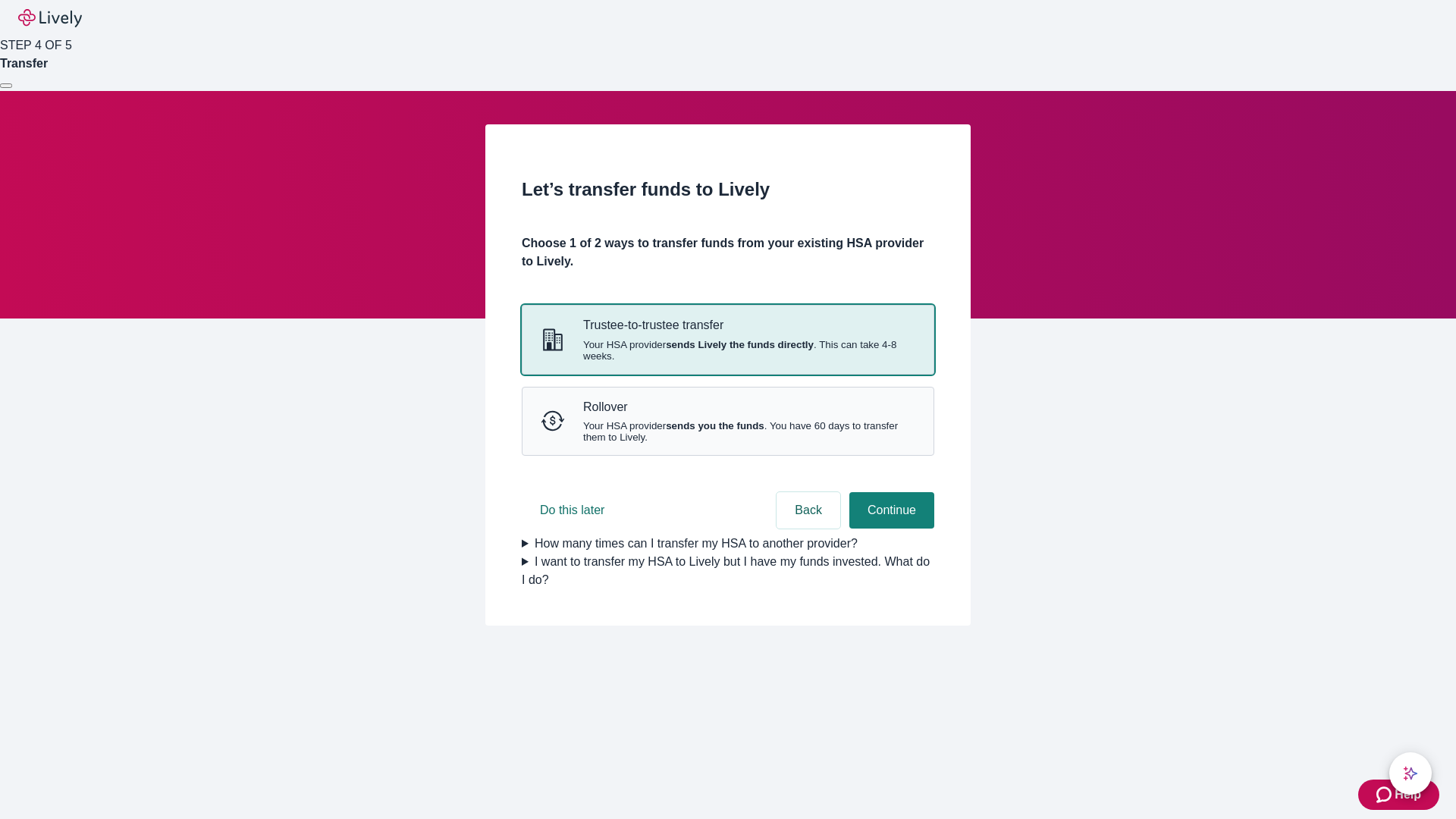
click at [728, 350] on strong "sends Lively the funds directly" at bounding box center [739, 345] width 148 height 11
click at [889, 529] on button "Continue" at bounding box center [892, 510] width 85 height 36
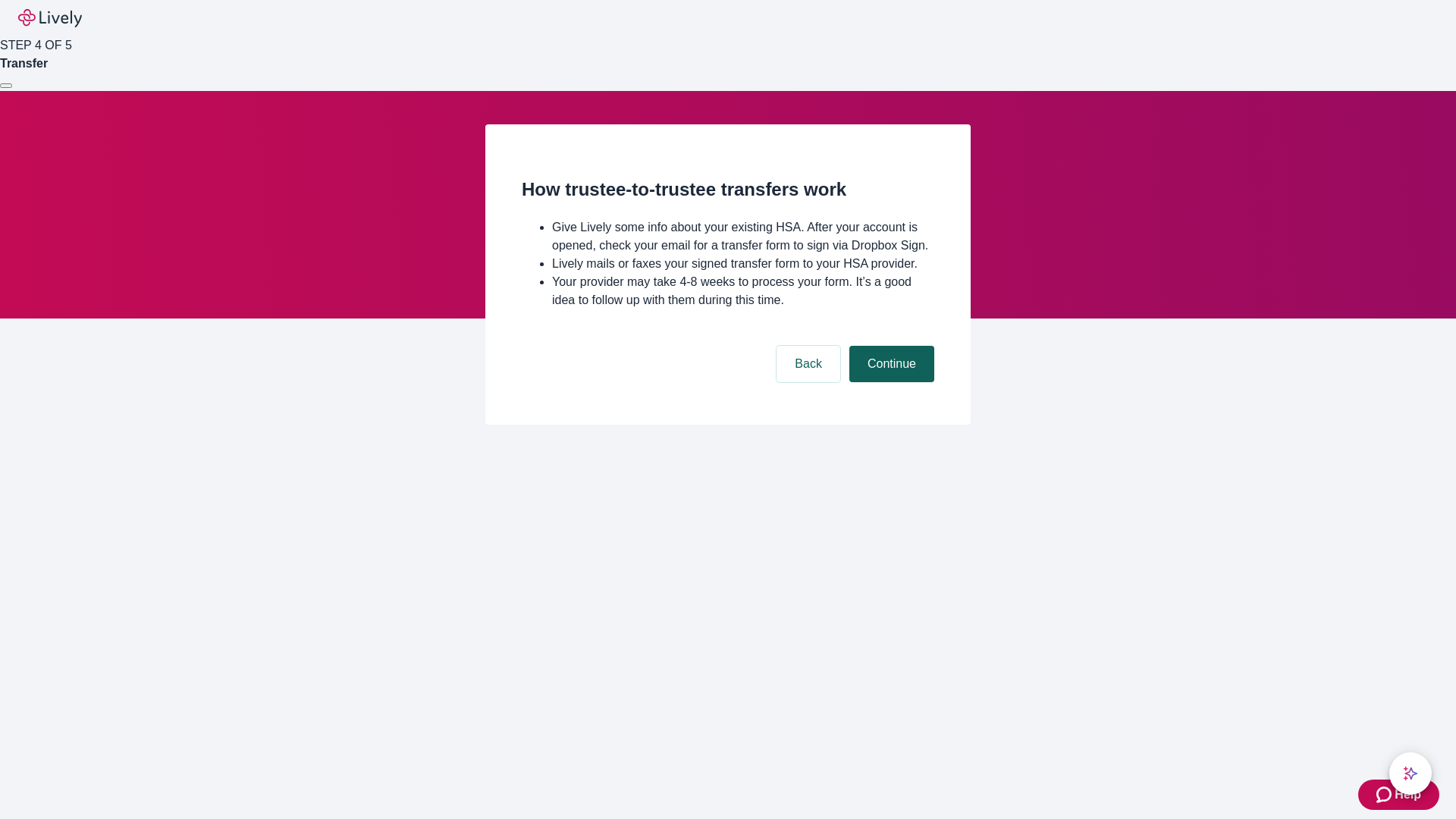
click at [889, 382] on button "Continue" at bounding box center [892, 364] width 85 height 36
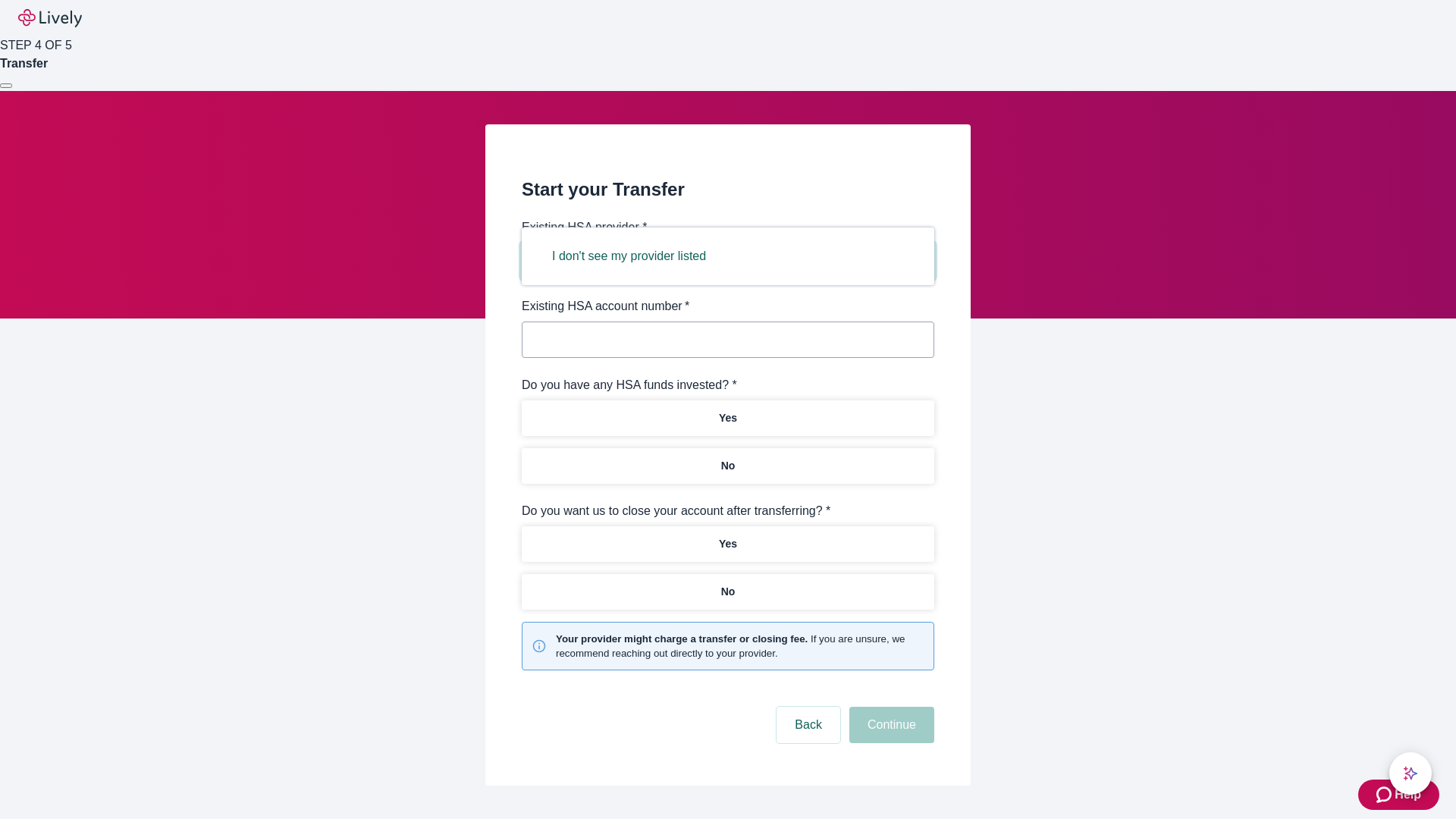
click at [634, 256] on button "I don't see my provider listed" at bounding box center [628, 256] width 190 height 36
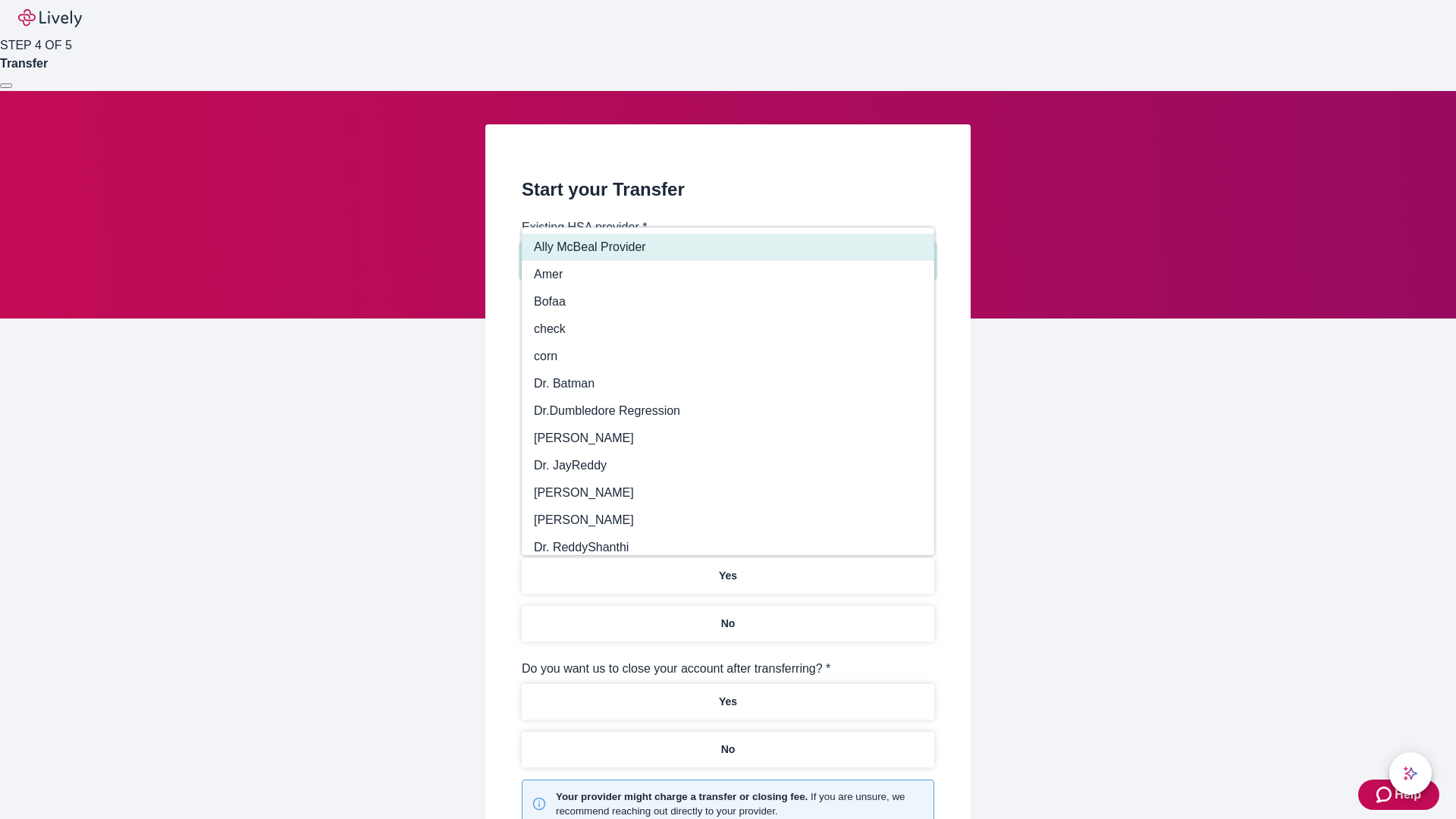
type input "Other"
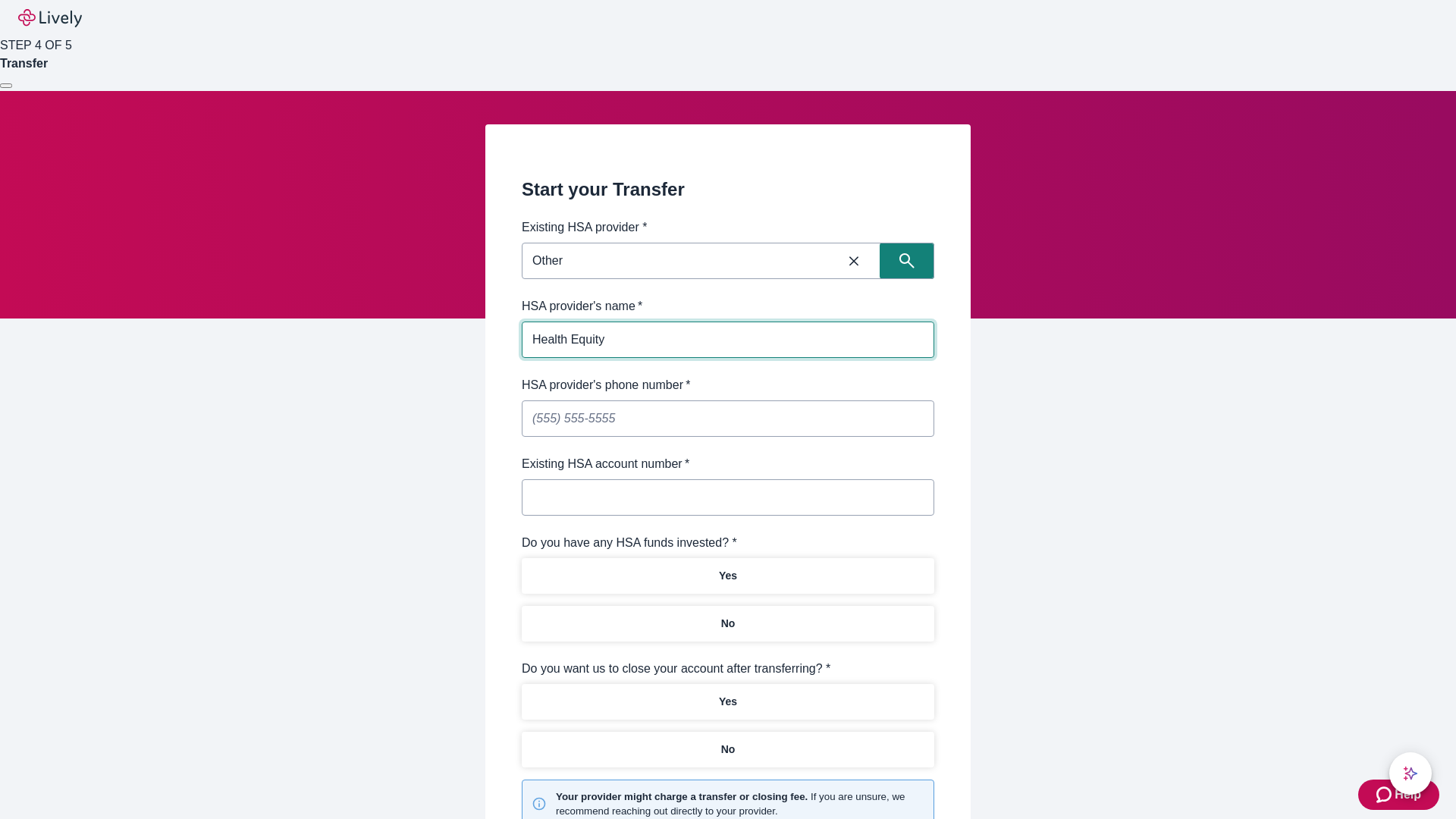
type input "Health Equity"
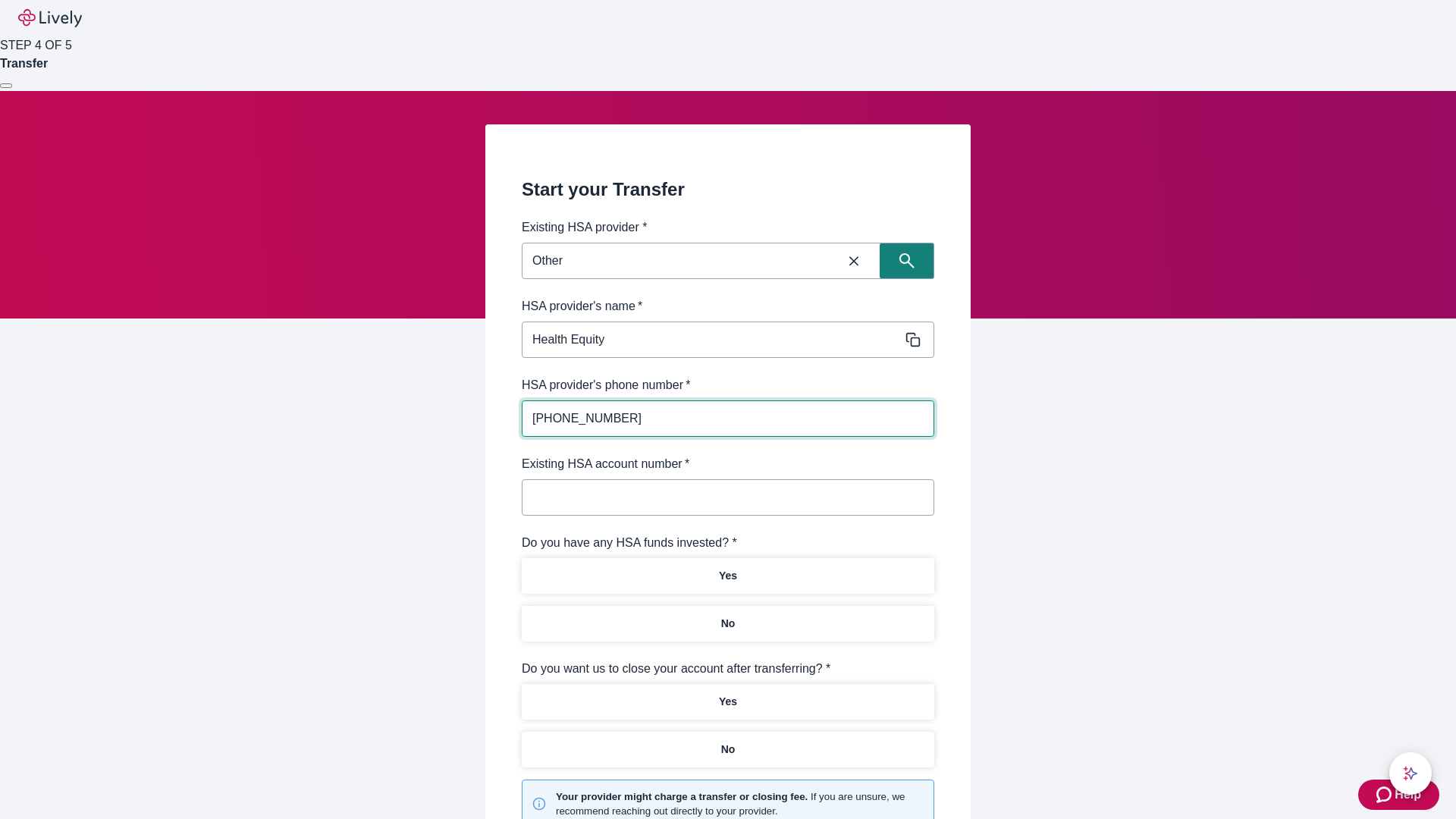
type input "[PHONE_NUMBER]"
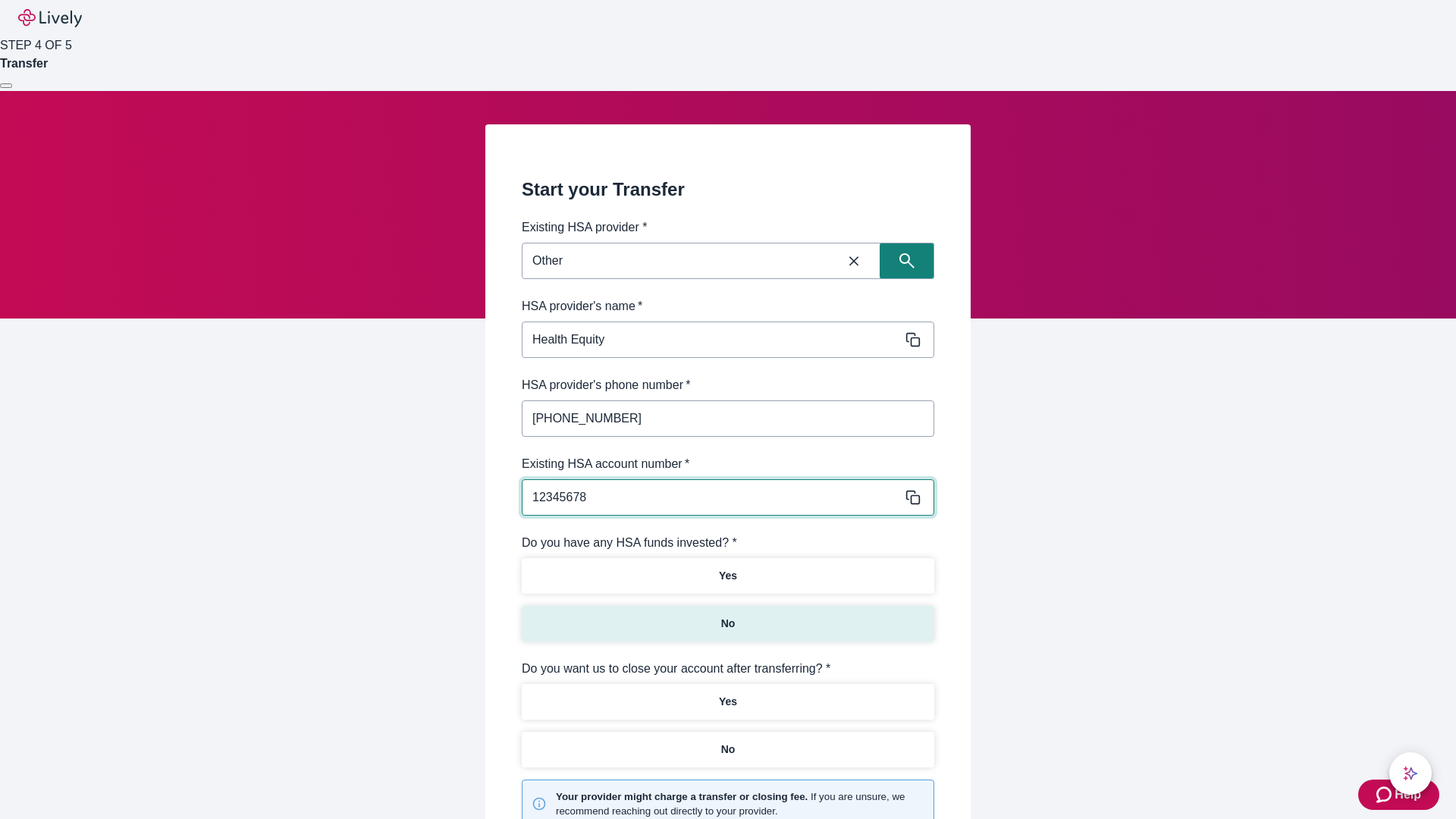
type input "12345678"
click at [728, 615] on p "No" at bounding box center [728, 623] width 14 height 16
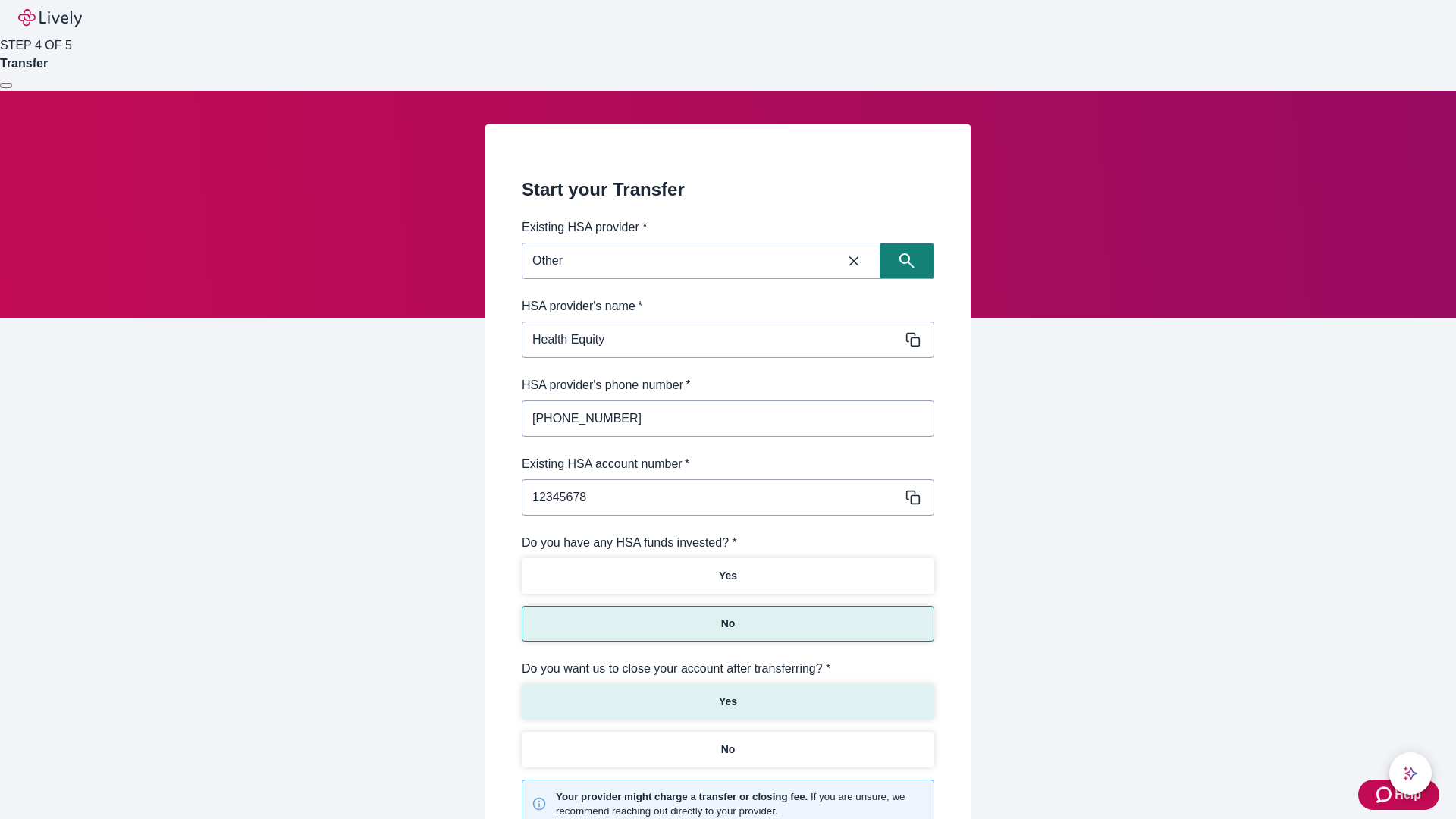
click at [728, 694] on p "Yes" at bounding box center [728, 701] width 18 height 16
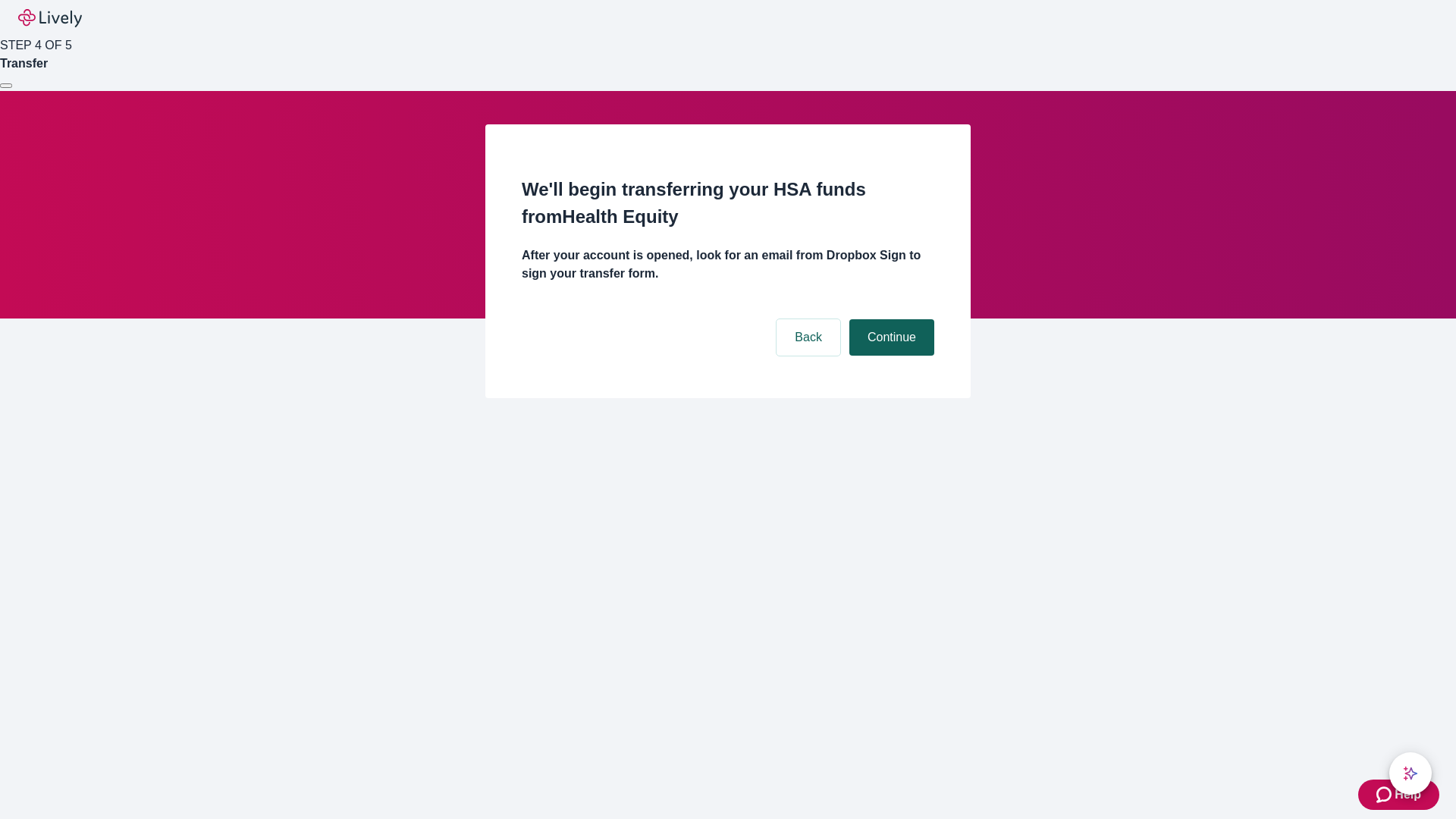
click at [889, 320] on button "Continue" at bounding box center [892, 338] width 85 height 36
